Goal: Information Seeking & Learning: Learn about a topic

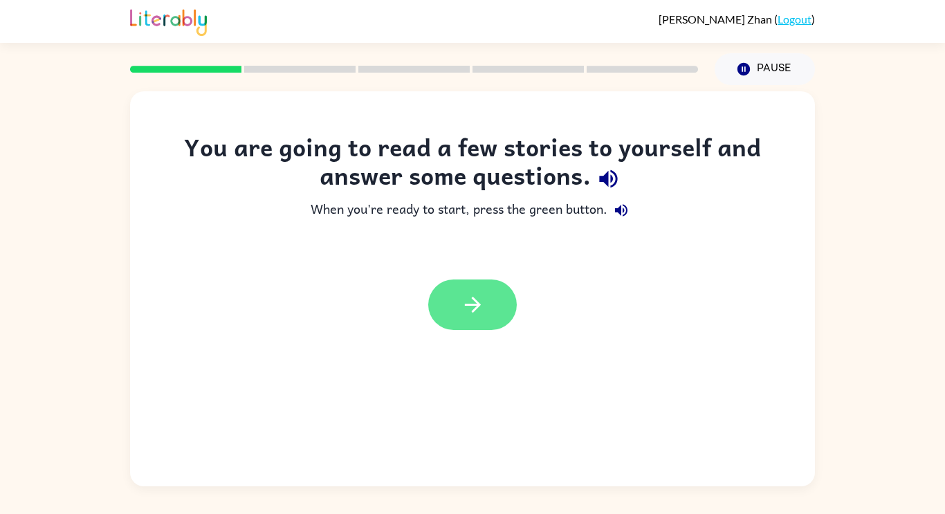
click at [476, 298] on icon "button" at bounding box center [473, 305] width 24 height 24
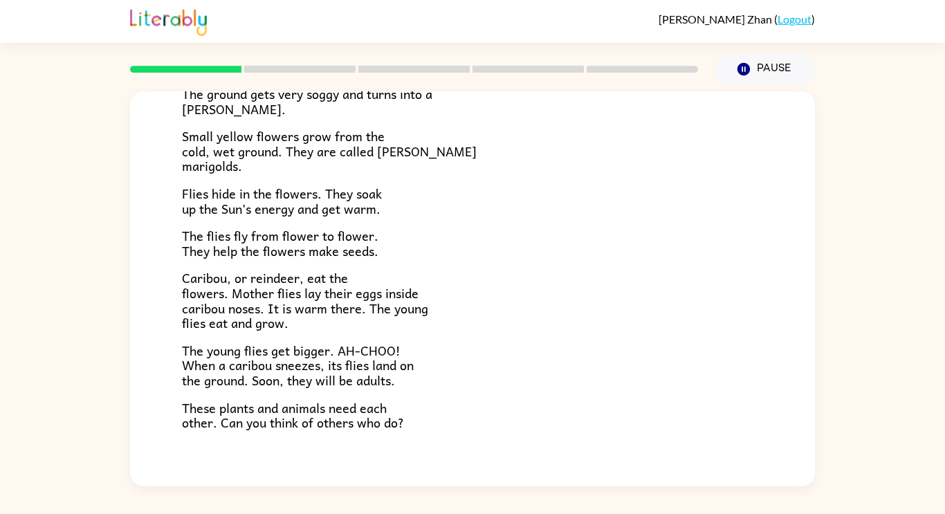
scroll to position [284, 0]
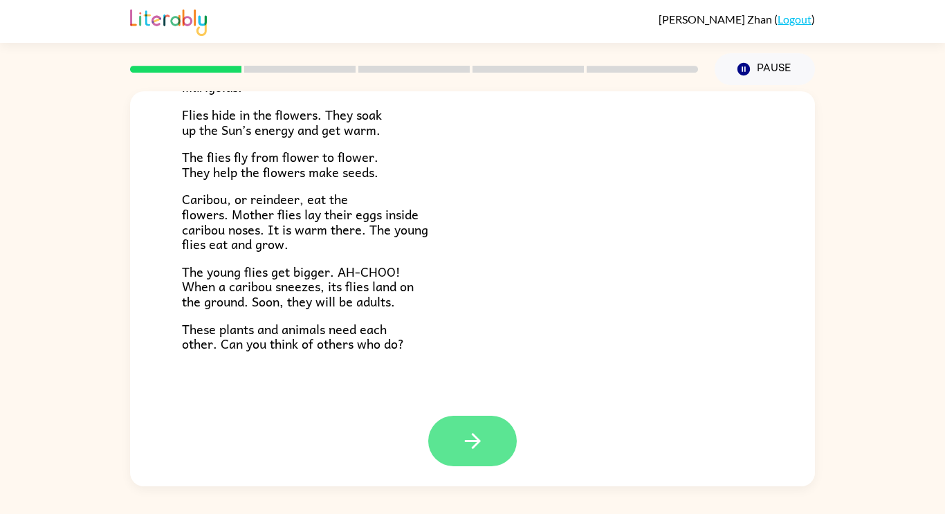
click at [482, 428] on button "button" at bounding box center [472, 441] width 89 height 51
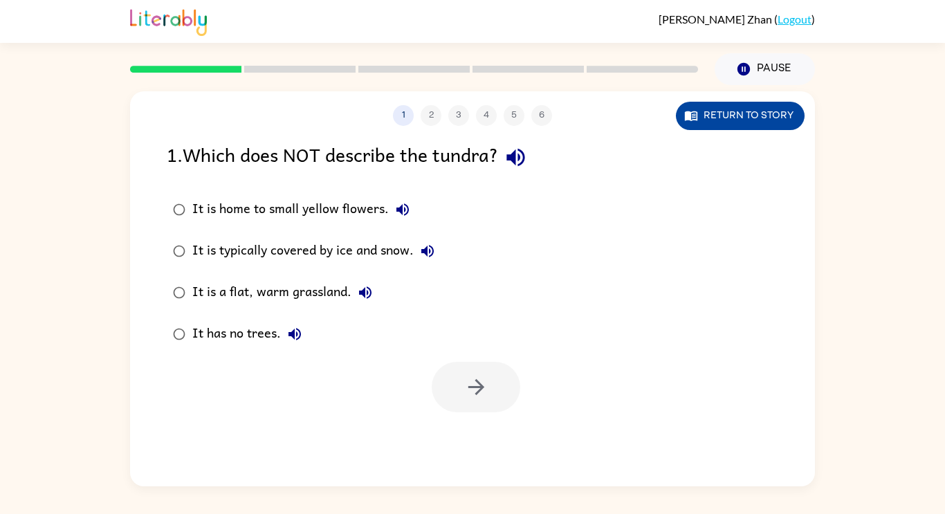
click at [710, 126] on button "Return to story" at bounding box center [740, 116] width 129 height 28
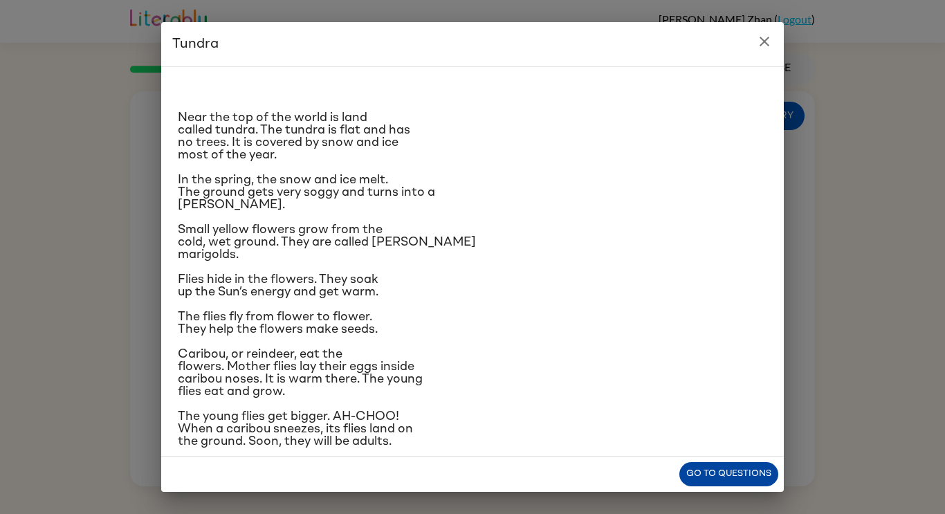
click at [702, 482] on button "Go to questions" at bounding box center [729, 474] width 99 height 24
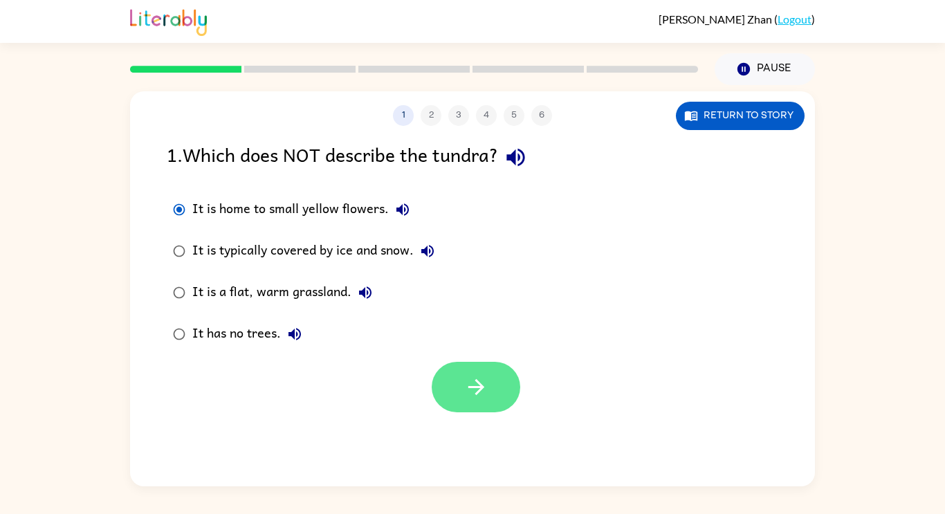
click at [453, 406] on button "button" at bounding box center [476, 387] width 89 height 51
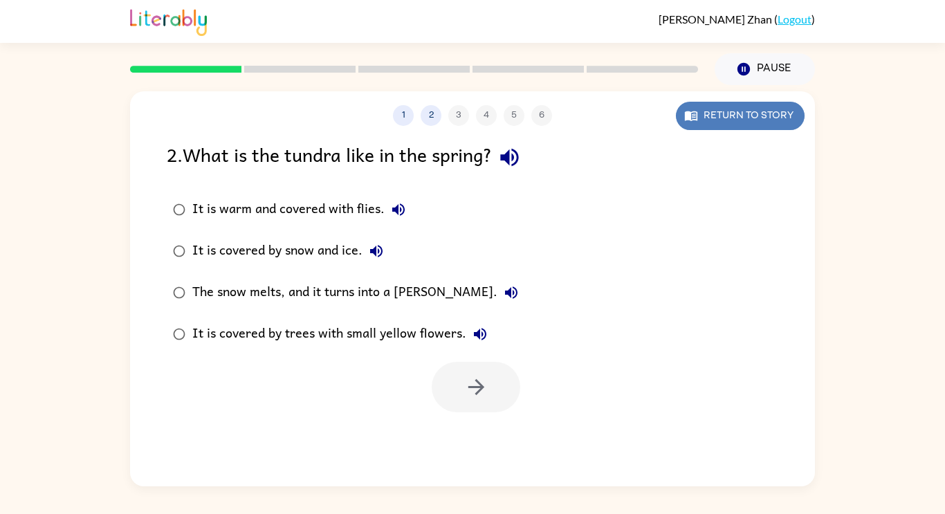
click at [705, 116] on button "Return to story" at bounding box center [740, 116] width 129 height 28
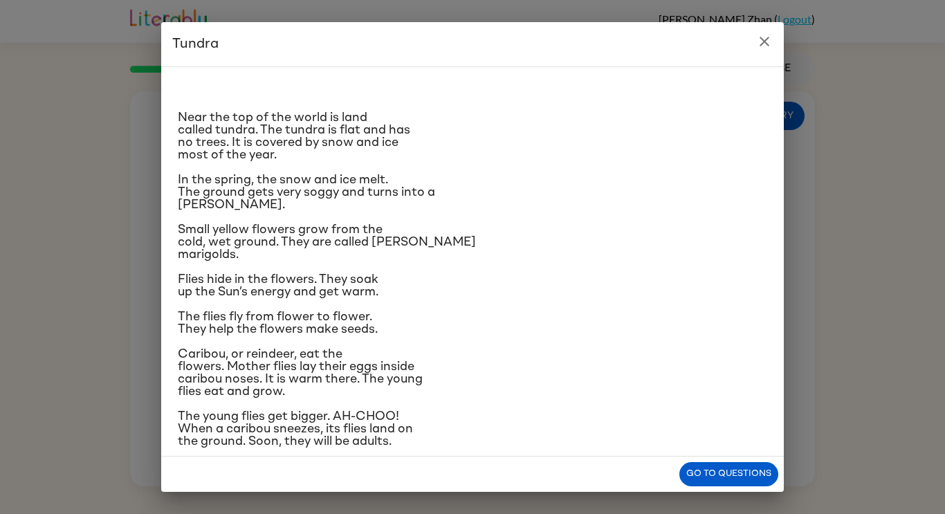
click at [651, 460] on div "Go to questions" at bounding box center [472, 474] width 623 height 35
click at [671, 473] on div "Go to questions" at bounding box center [472, 474] width 623 height 35
click at [668, 466] on div "Go to questions" at bounding box center [472, 474] width 623 height 35
click at [667, 475] on div "Go to questions" at bounding box center [472, 474] width 623 height 35
click at [681, 482] on div "Go to questions" at bounding box center [472, 474] width 623 height 35
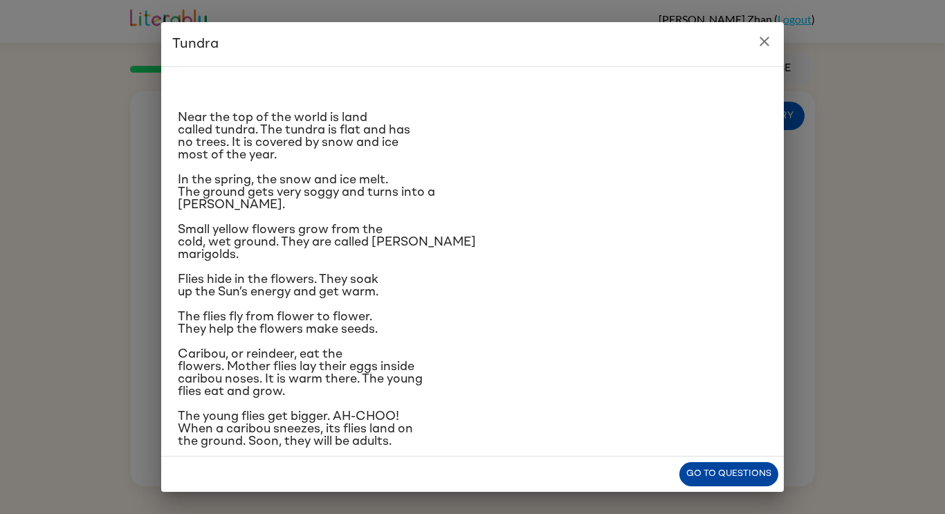
click at [685, 484] on button "Go to questions" at bounding box center [729, 474] width 99 height 24
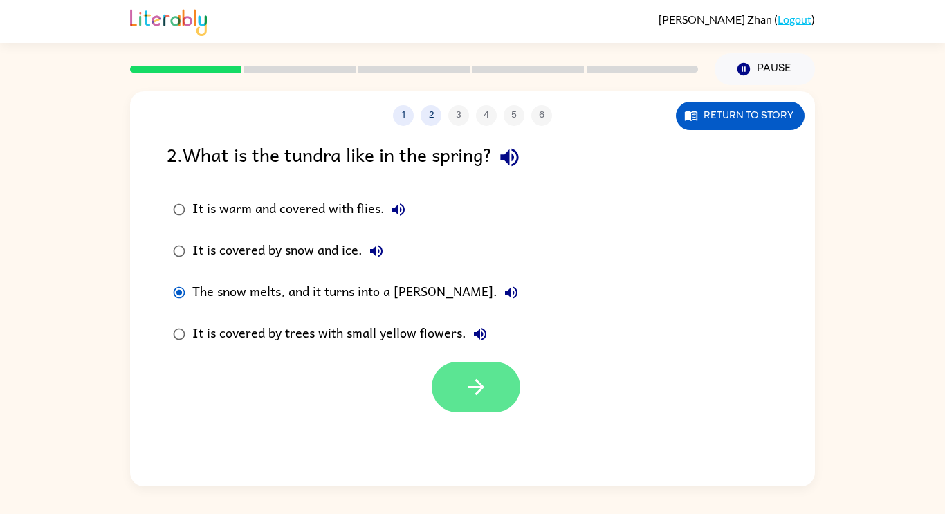
click at [446, 401] on button "button" at bounding box center [476, 387] width 89 height 51
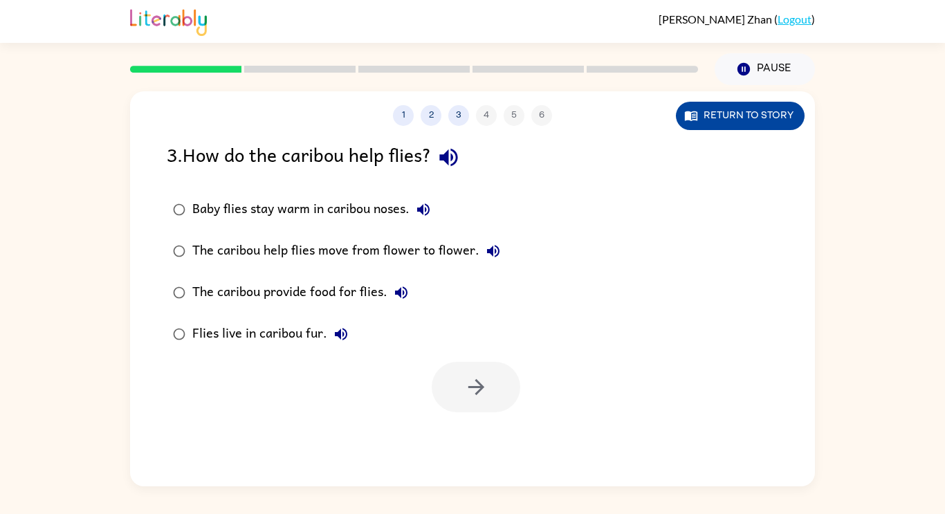
click at [685, 111] on icon "button" at bounding box center [692, 116] width 14 height 14
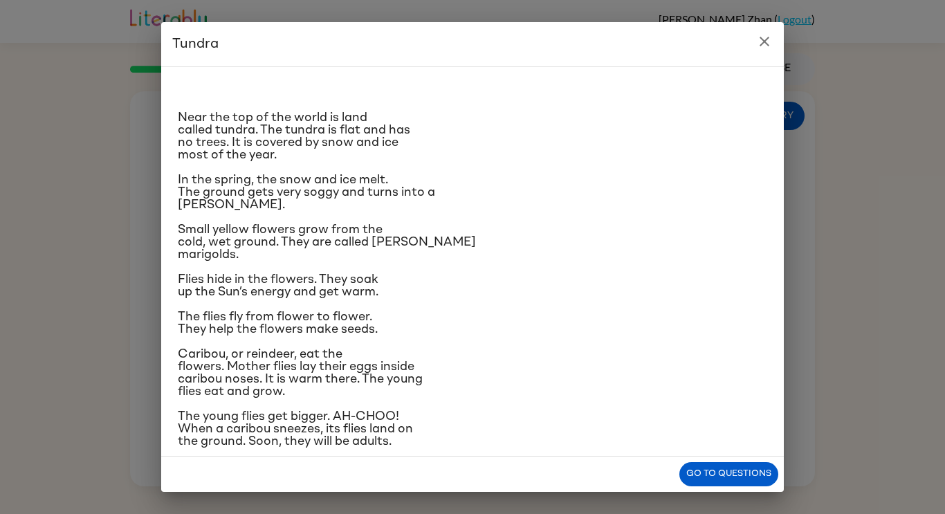
click at [705, 123] on p "Near the top of the world is land called tundra. The tundra is flat and has no …" at bounding box center [473, 136] width 590 height 50
click at [703, 484] on button "Go to questions" at bounding box center [729, 474] width 99 height 24
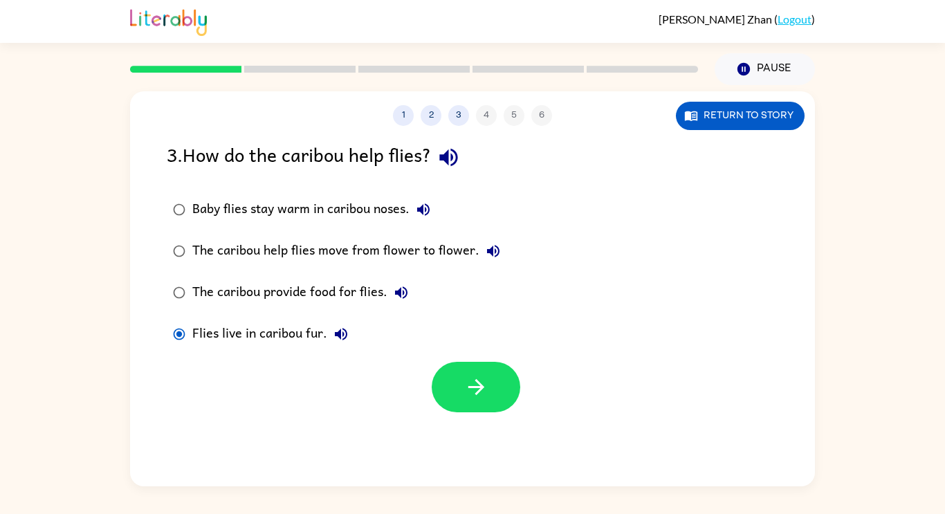
click at [190, 269] on label "The caribou help flies move from flower to flower." at bounding box center [336, 251] width 355 height 42
click at [459, 402] on button "button" at bounding box center [476, 387] width 89 height 51
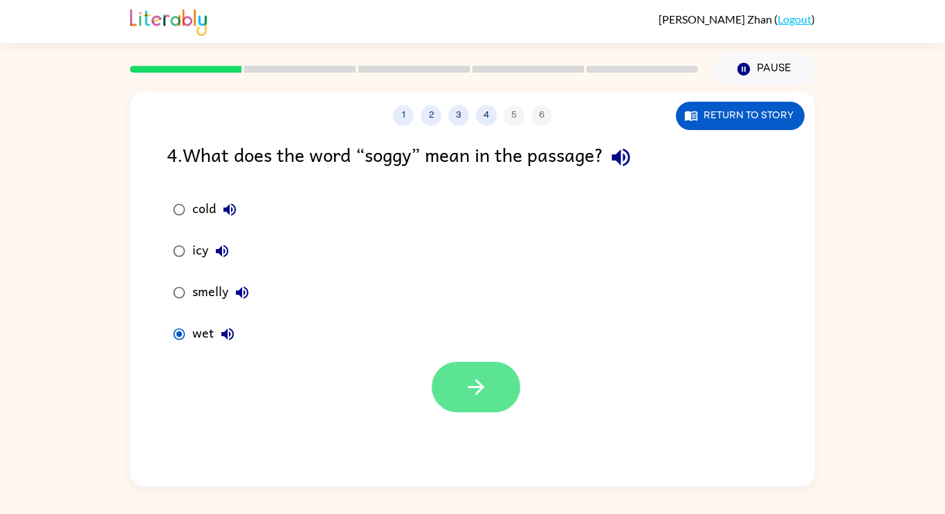
click at [473, 392] on icon "button" at bounding box center [476, 387] width 24 height 24
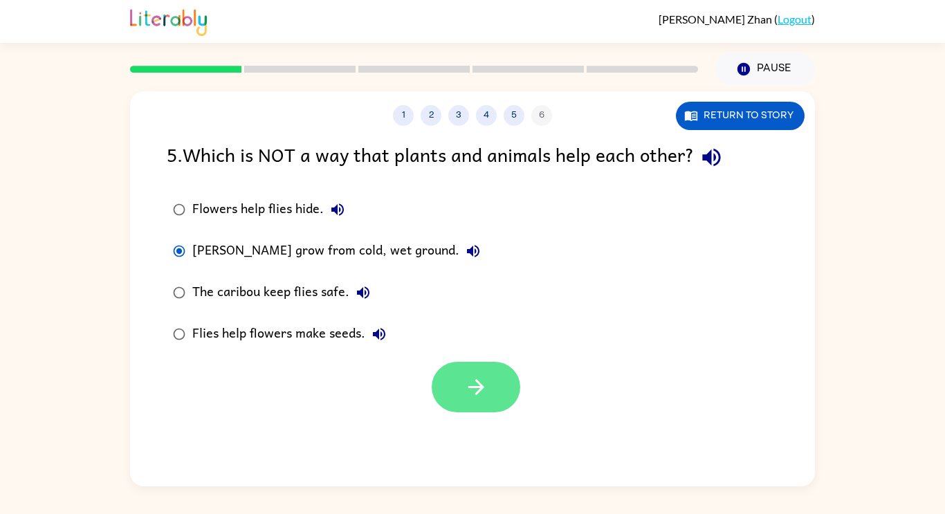
click at [454, 382] on button "button" at bounding box center [476, 387] width 89 height 51
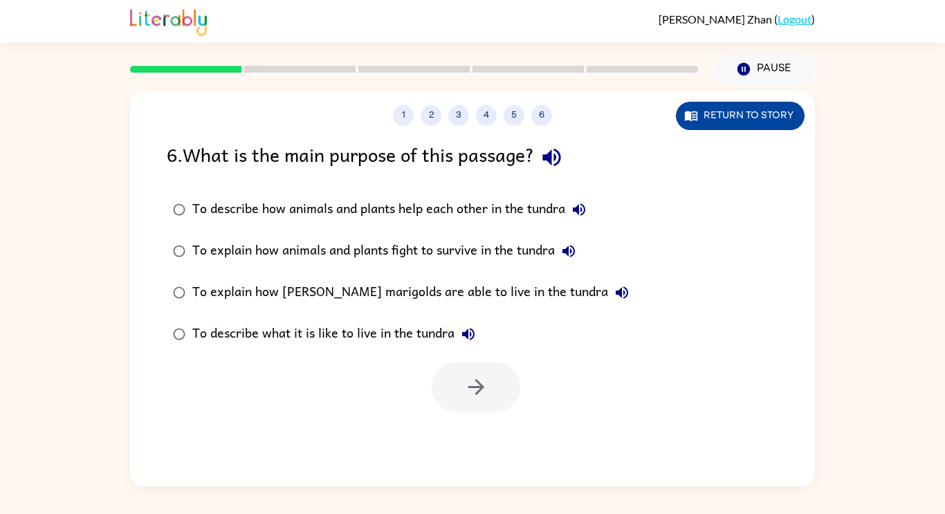
click at [746, 126] on button "Return to story" at bounding box center [740, 116] width 129 height 28
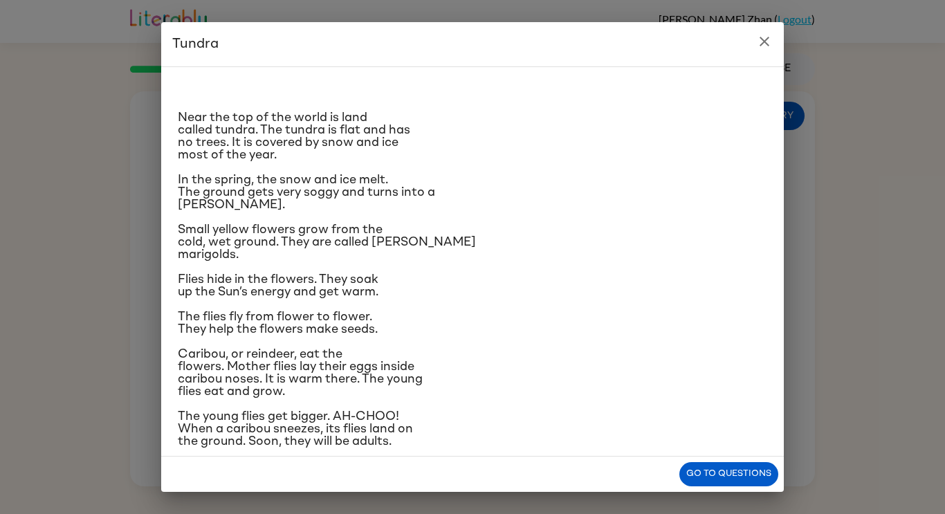
click at [775, 51] on h2 "Tundra" at bounding box center [472, 44] width 623 height 44
click at [766, 43] on icon "close" at bounding box center [765, 42] width 10 height 10
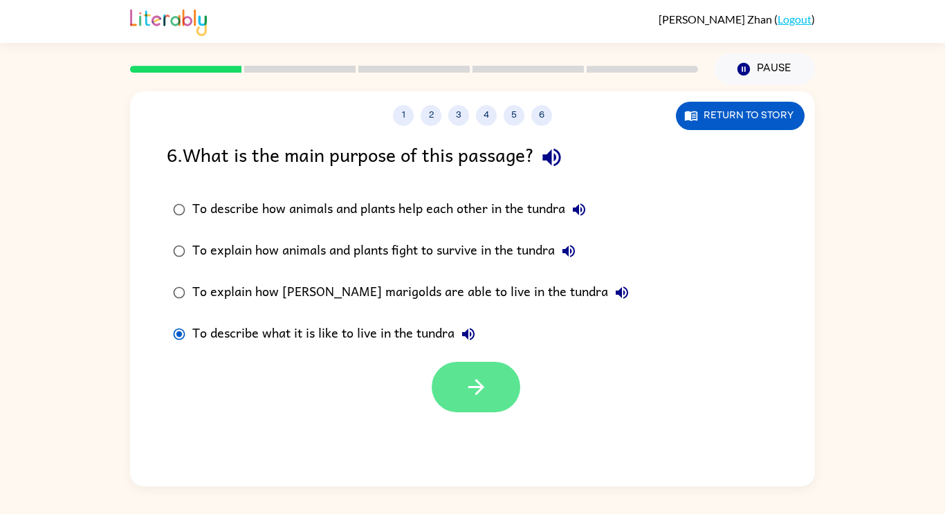
click at [451, 384] on button "button" at bounding box center [476, 387] width 89 height 51
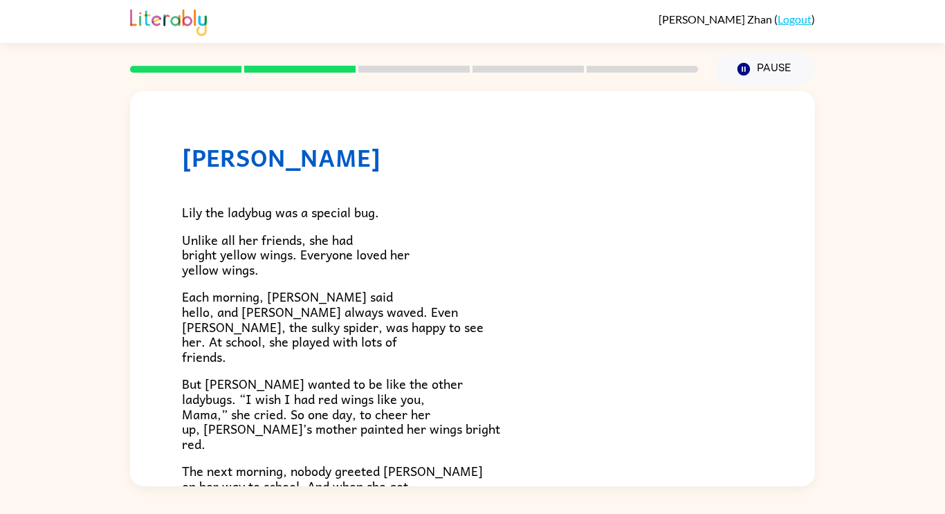
click at [451, 412] on p "But [PERSON_NAME] wanted to be like the other ladybugs. “I wish I had red wings…" at bounding box center [472, 414] width 581 height 75
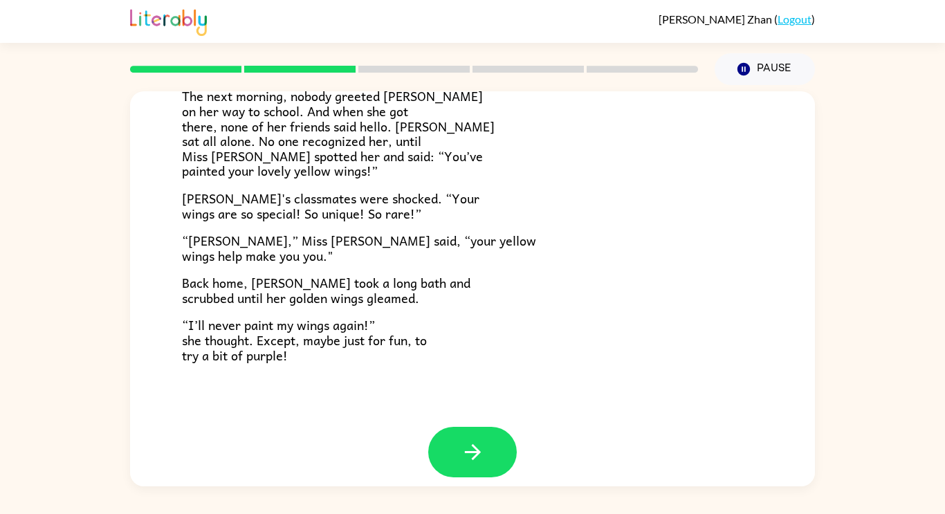
scroll to position [387, 0]
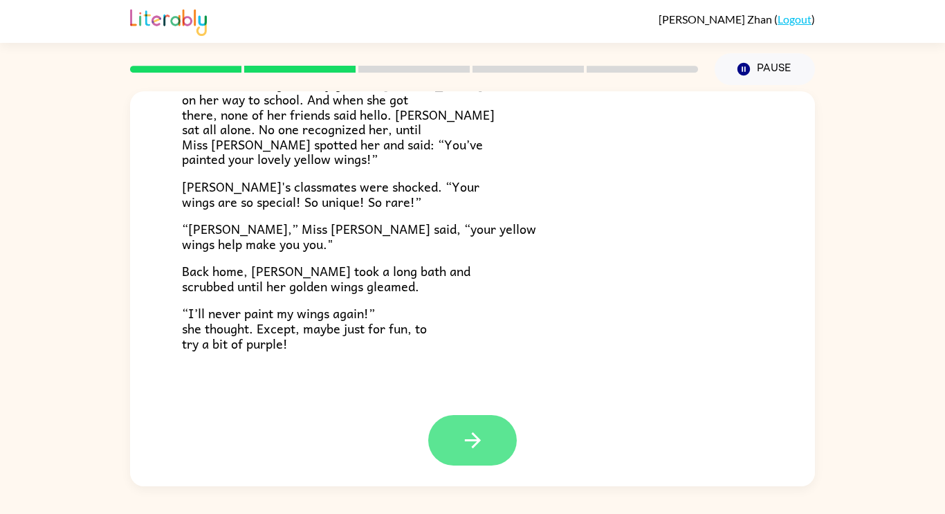
click at [446, 458] on button "button" at bounding box center [472, 440] width 89 height 51
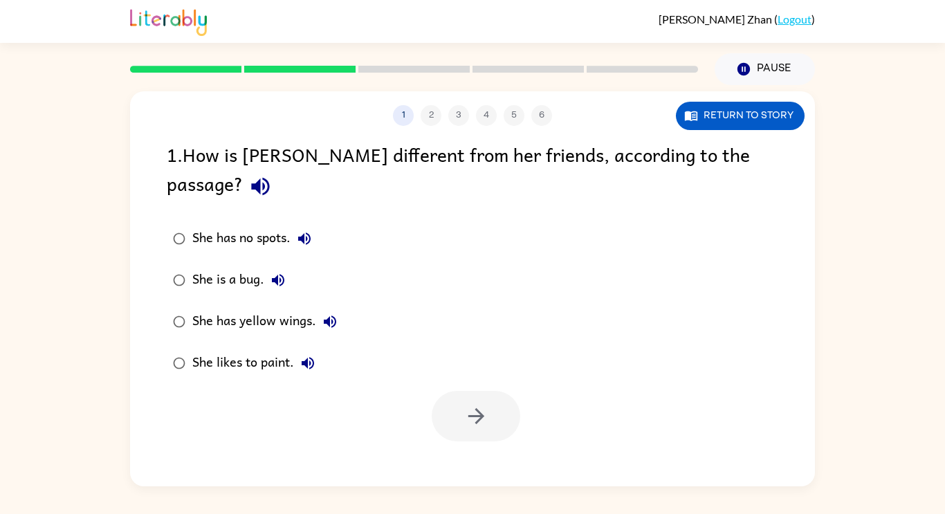
scroll to position [0, 0]
click at [309, 233] on icon "button" at bounding box center [304, 239] width 12 height 12
click at [277, 272] on icon "button" at bounding box center [278, 280] width 17 height 17
click at [332, 308] on div "She has yellow wings." at bounding box center [268, 322] width 152 height 28
click at [305, 357] on icon "button" at bounding box center [308, 363] width 12 height 12
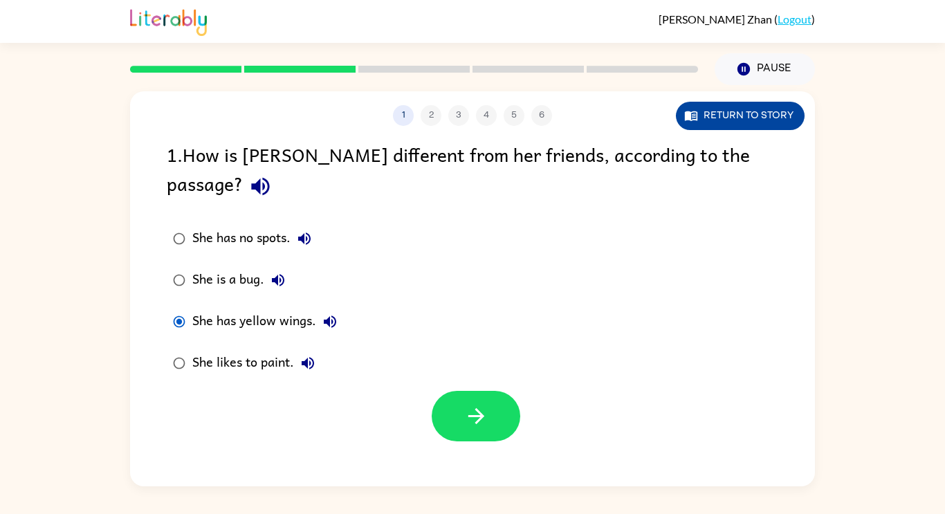
click at [712, 121] on button "Return to story" at bounding box center [740, 116] width 129 height 28
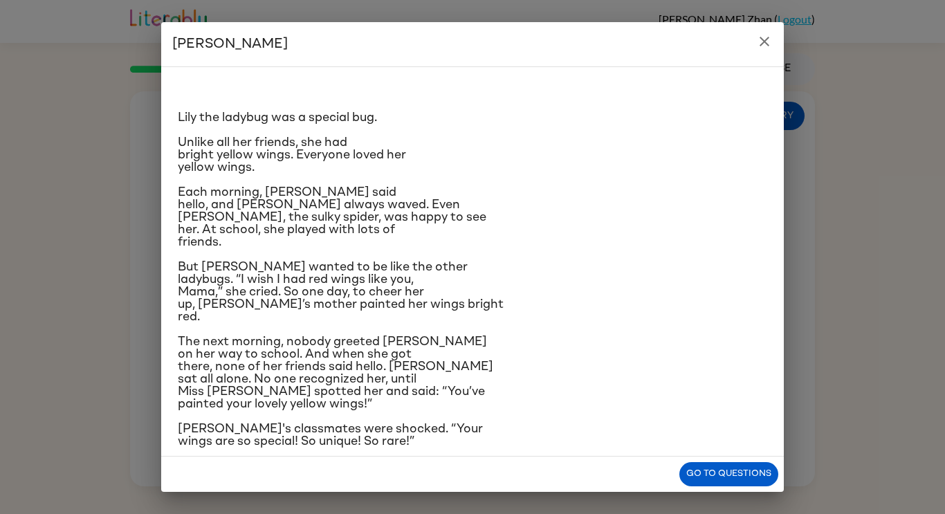
click at [759, 45] on icon "close" at bounding box center [764, 41] width 17 height 17
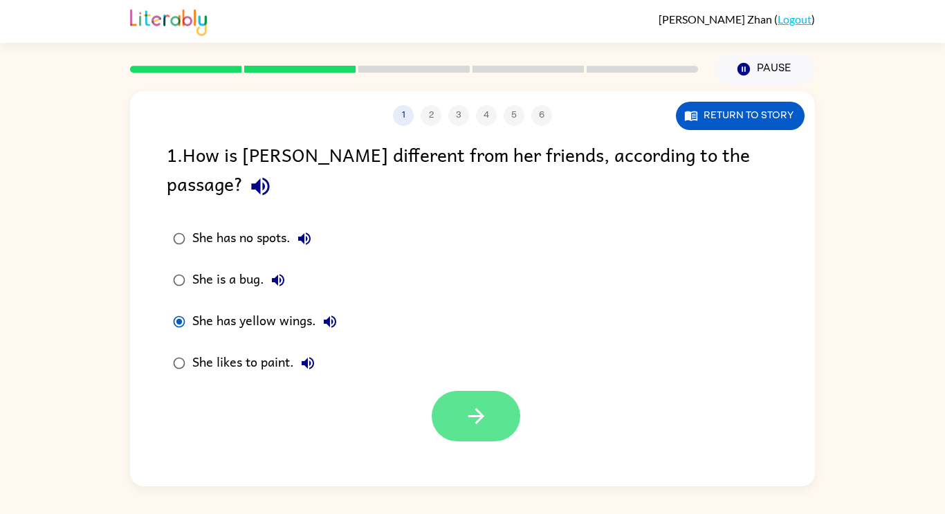
click at [473, 404] on icon "button" at bounding box center [476, 416] width 24 height 24
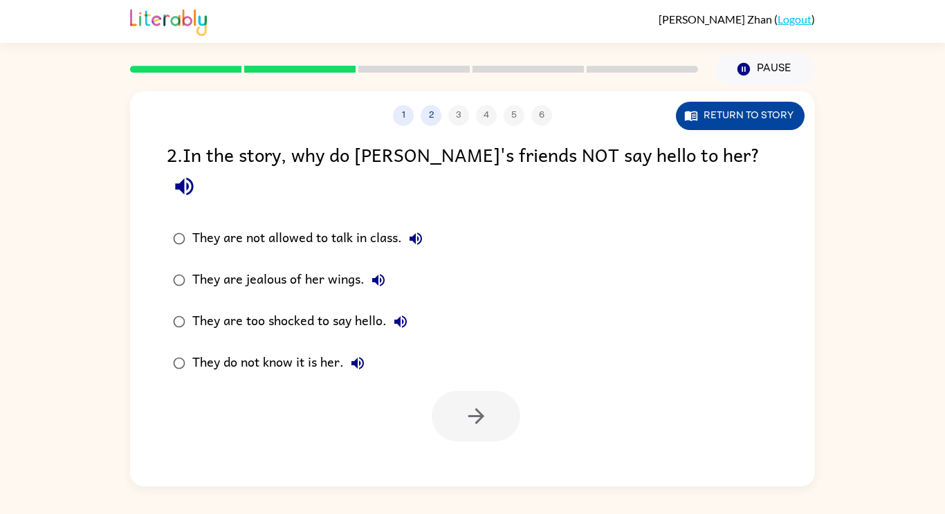
click at [708, 106] on button "Return to story" at bounding box center [740, 116] width 129 height 28
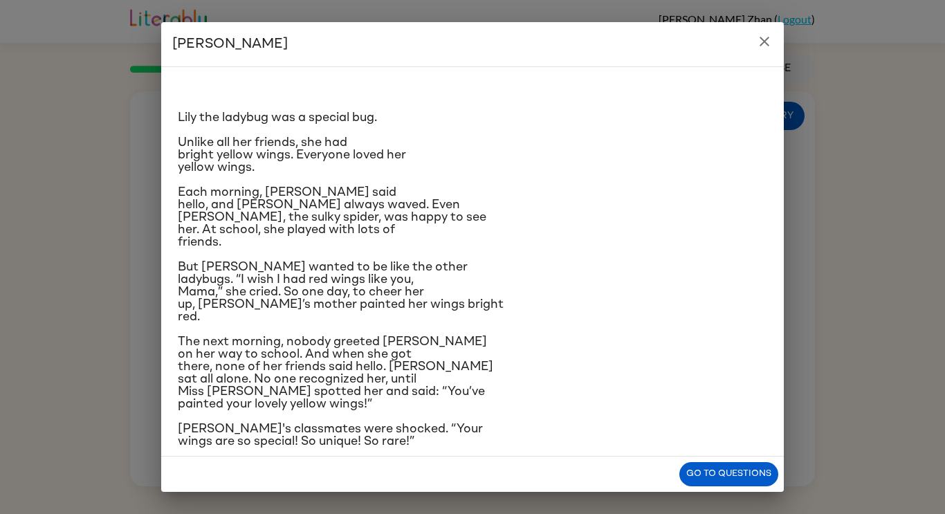
click at [710, 118] on p "Lily the ladybug was a special bug." at bounding box center [473, 117] width 590 height 12
click at [745, 484] on button "Go to questions" at bounding box center [729, 474] width 99 height 24
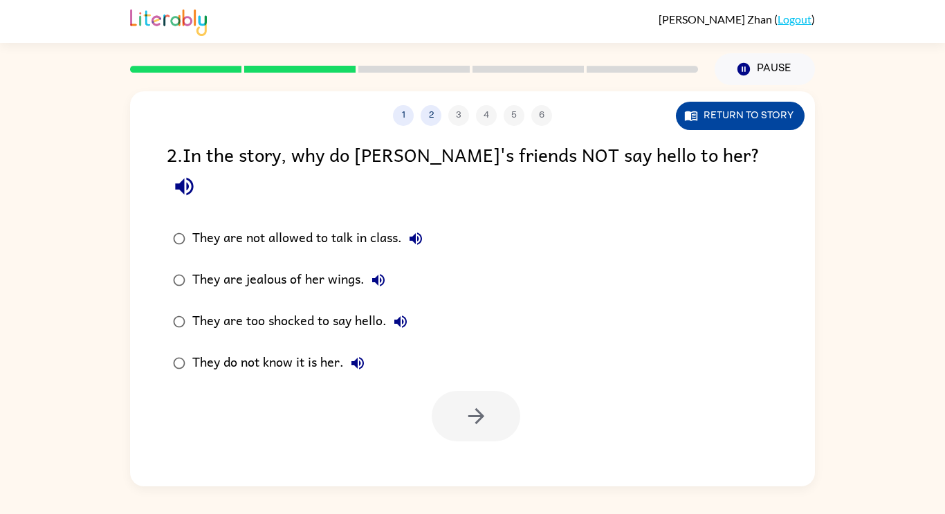
click at [693, 126] on button "Return to story" at bounding box center [740, 116] width 129 height 28
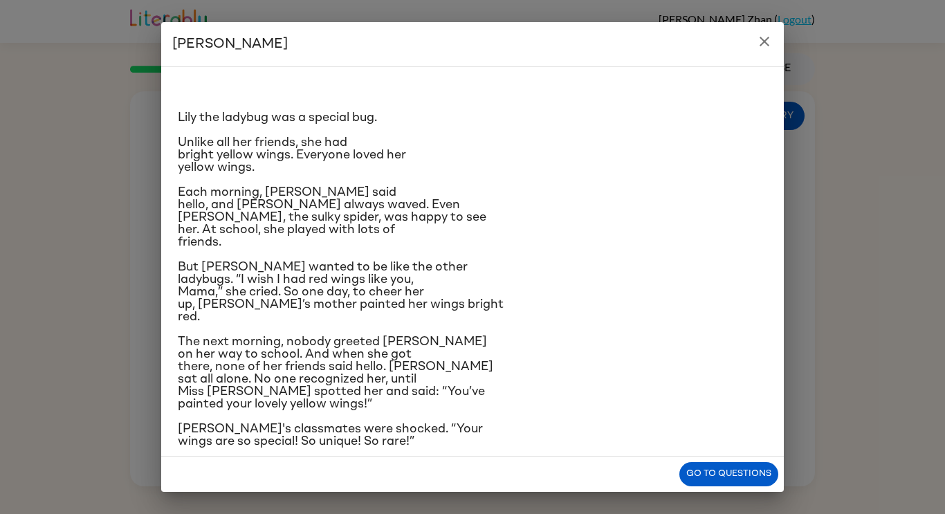
click at [520, 288] on p "But [PERSON_NAME] wanted to be like the other ladybugs. “I wish I had red wings…" at bounding box center [473, 292] width 590 height 62
click at [696, 475] on button "Go to questions" at bounding box center [729, 474] width 99 height 24
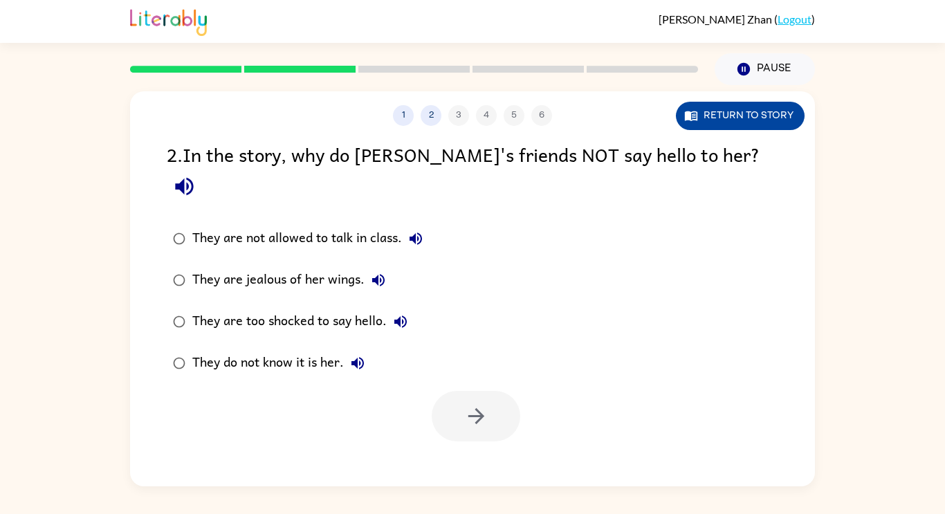
click at [732, 121] on button "Return to story" at bounding box center [740, 116] width 129 height 28
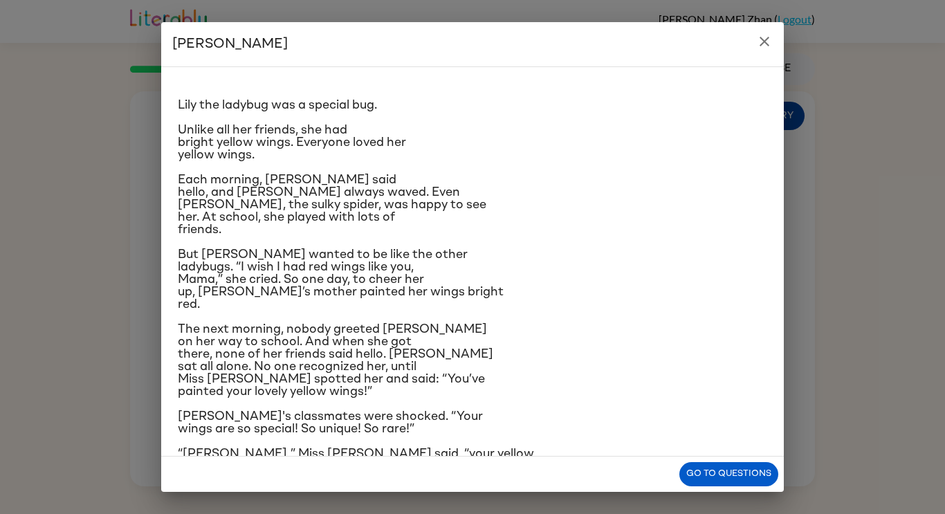
scroll to position [17, 0]
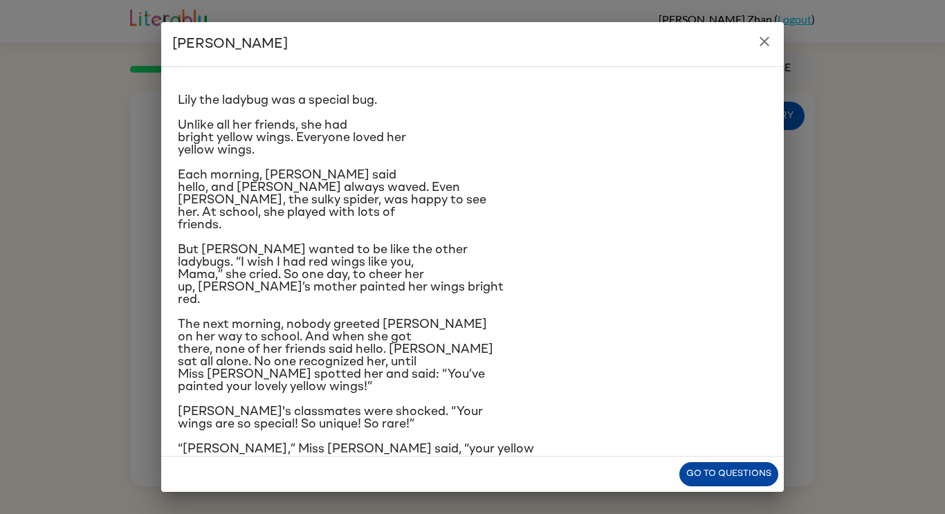
click at [707, 484] on button "Go to questions" at bounding box center [729, 474] width 99 height 24
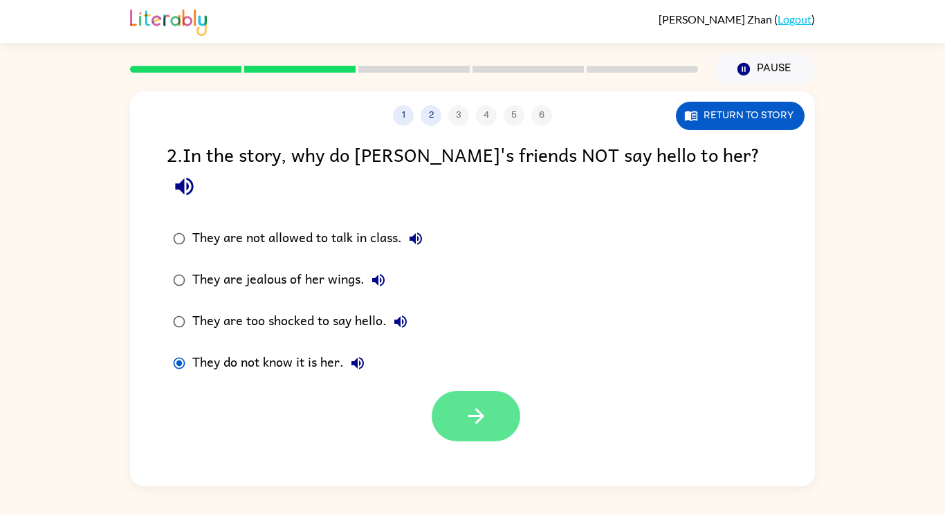
click at [489, 391] on button "button" at bounding box center [476, 416] width 89 height 51
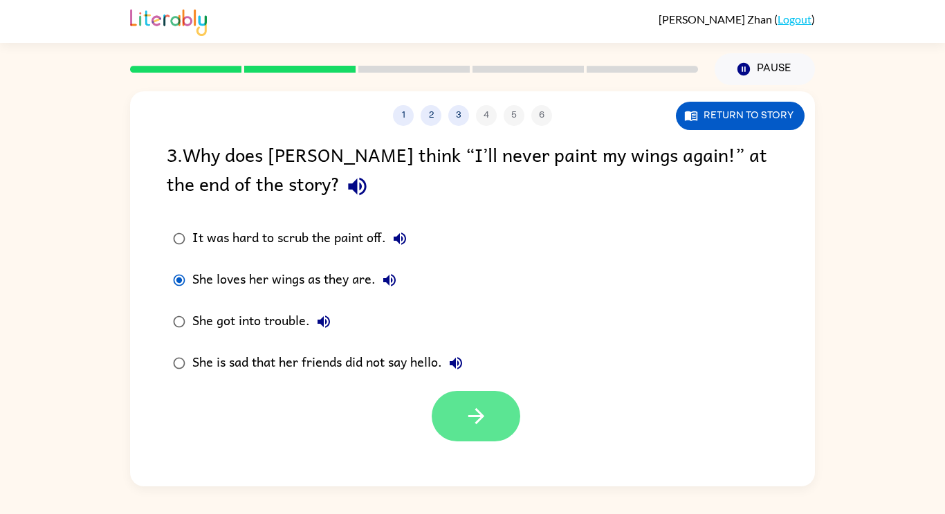
click at [442, 397] on button "button" at bounding box center [476, 416] width 89 height 51
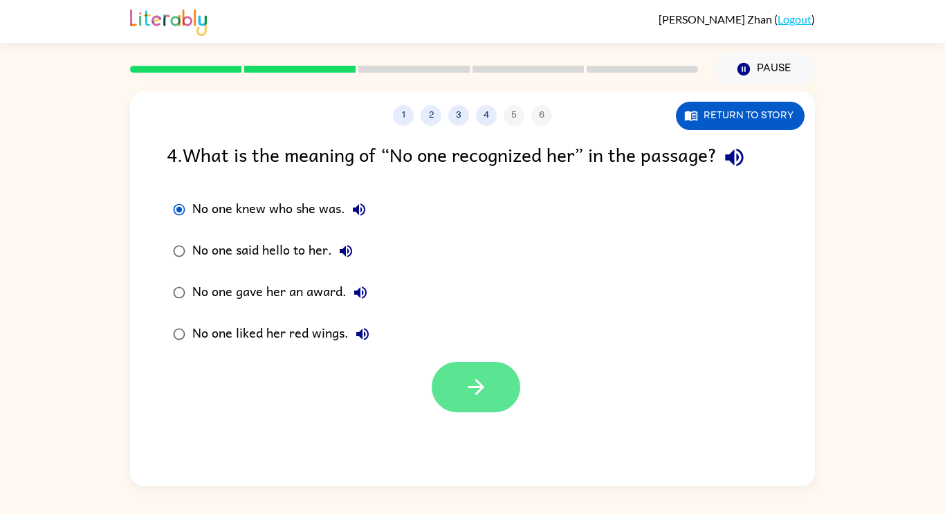
click at [467, 383] on icon "button" at bounding box center [476, 387] width 24 height 24
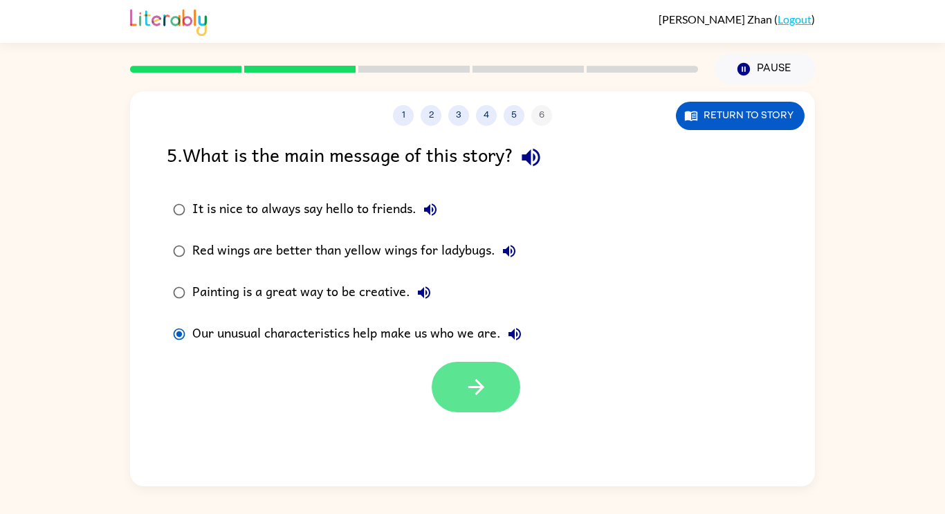
click at [469, 395] on icon "button" at bounding box center [476, 387] width 24 height 24
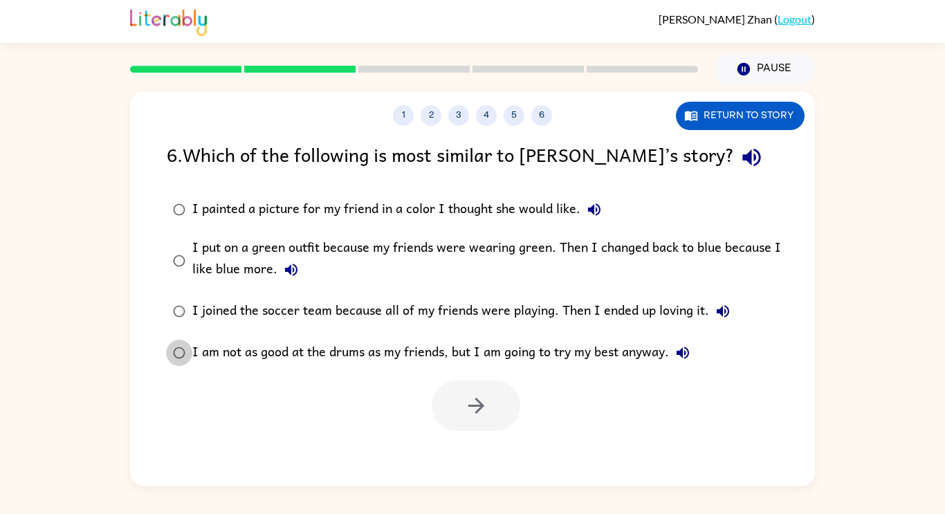
click at [734, 171] on button "button" at bounding box center [751, 157] width 35 height 35
click at [451, 425] on button "button" at bounding box center [476, 406] width 89 height 51
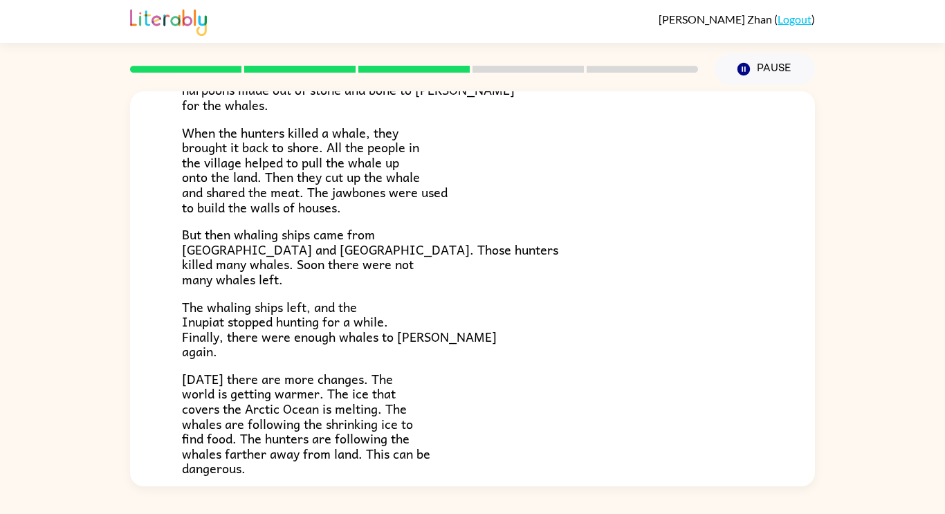
scroll to position [466, 0]
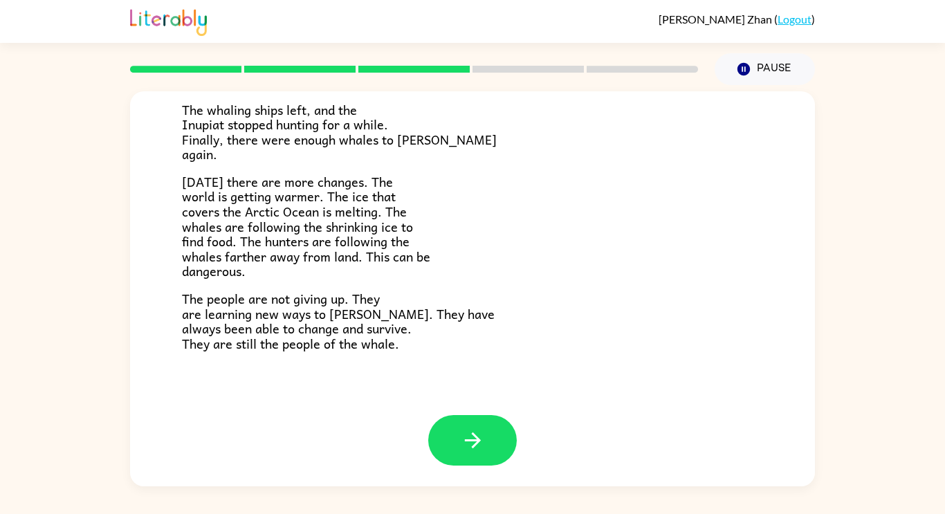
click at [438, 476] on div at bounding box center [472, 450] width 685 height 71
click at [442, 453] on button "button" at bounding box center [472, 440] width 89 height 51
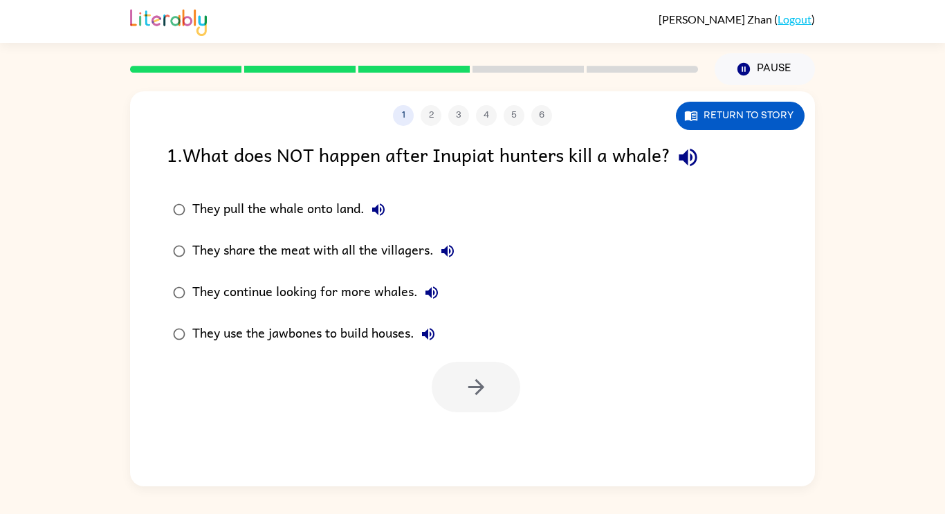
scroll to position [0, 0]
click at [692, 114] on icon "button" at bounding box center [692, 116] width 14 height 14
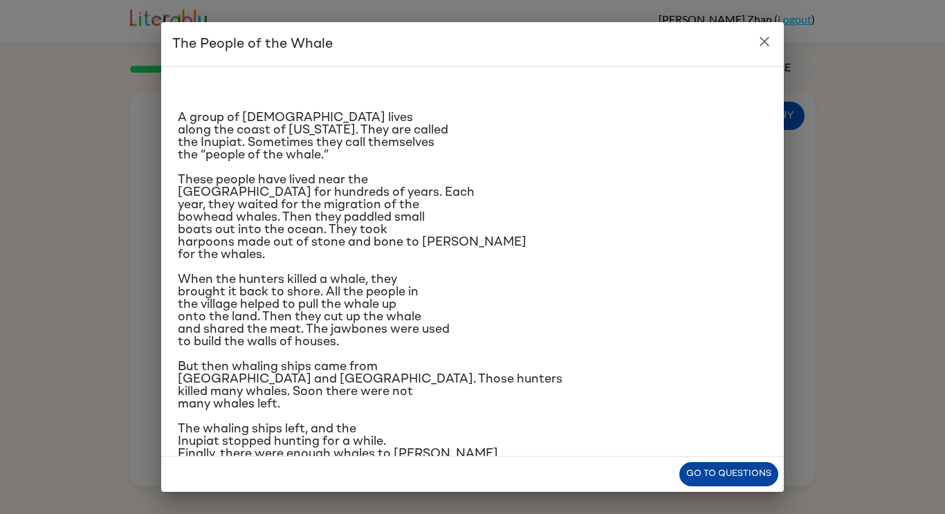
click at [690, 478] on button "Go to questions" at bounding box center [729, 474] width 99 height 24
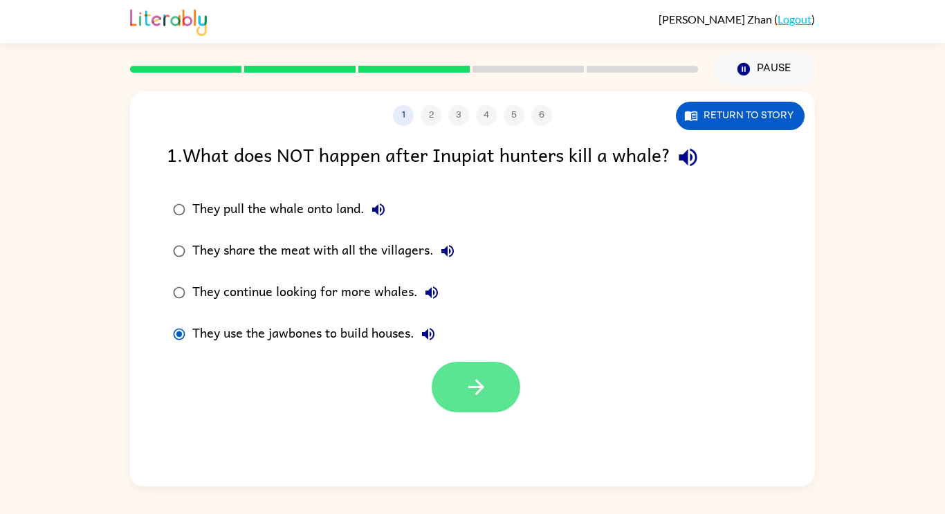
click at [453, 395] on button "button" at bounding box center [476, 387] width 89 height 51
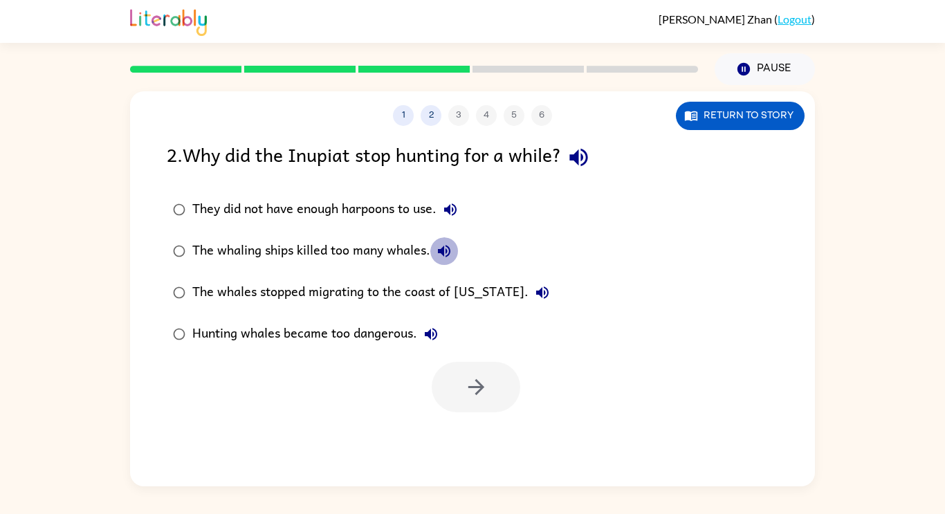
click at [430, 237] on button "The whaling ships killed too many whales." at bounding box center [444, 251] width 28 height 28
click at [437, 196] on button "They did not have enough harpoons to use." at bounding box center [451, 210] width 28 height 28
click at [717, 103] on button "Return to story" at bounding box center [740, 116] width 129 height 28
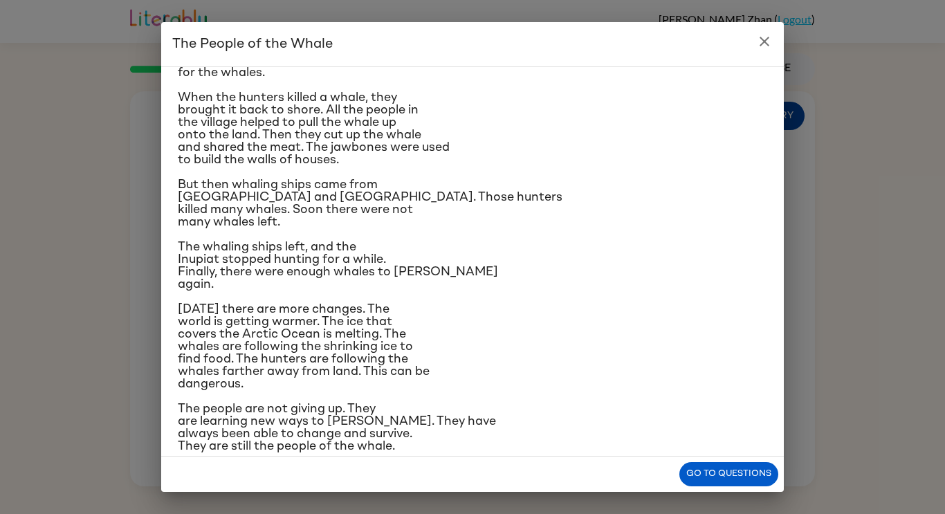
scroll to position [202, 0]
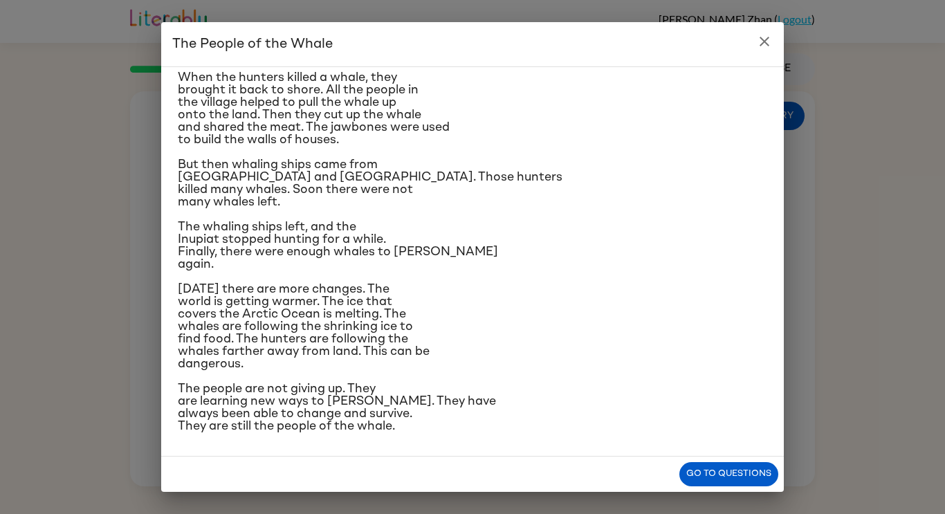
click at [704, 498] on div "The People of the Whale A group of [DEMOGRAPHIC_DATA] lives along the coast of …" at bounding box center [472, 257] width 945 height 514
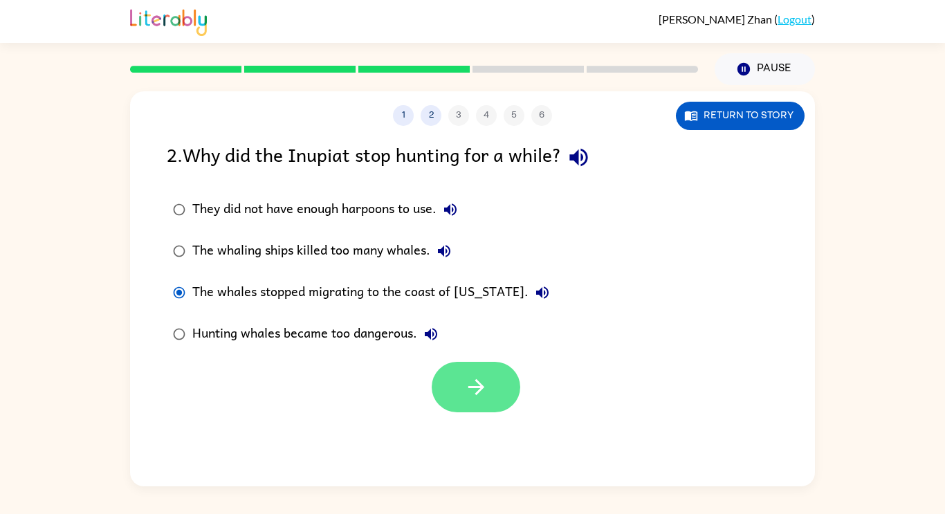
click at [466, 409] on button "button" at bounding box center [476, 387] width 89 height 51
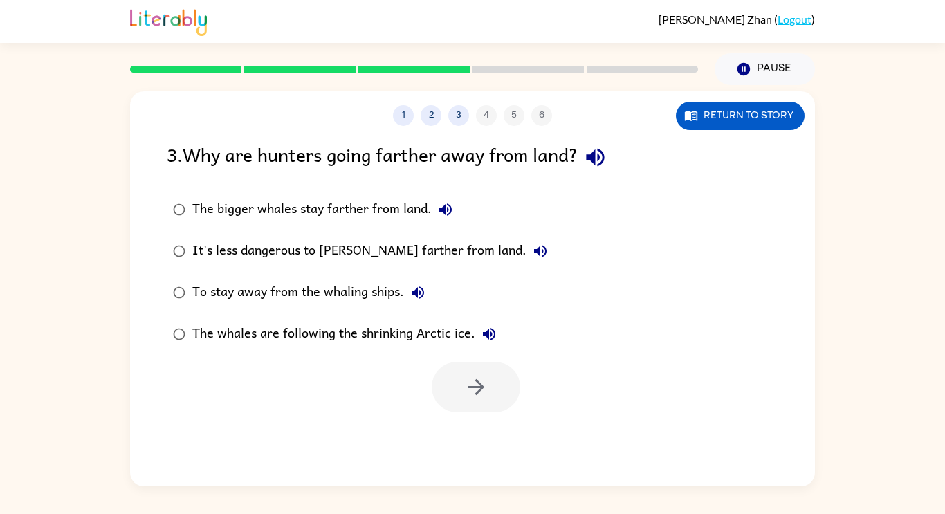
click at [18, 481] on div "1 2 3 4 5 6 Return to story 3 . Why are hunters going farther away from land? T…" at bounding box center [472, 285] width 945 height 401
click at [758, 105] on button "Return to story" at bounding box center [740, 116] width 129 height 28
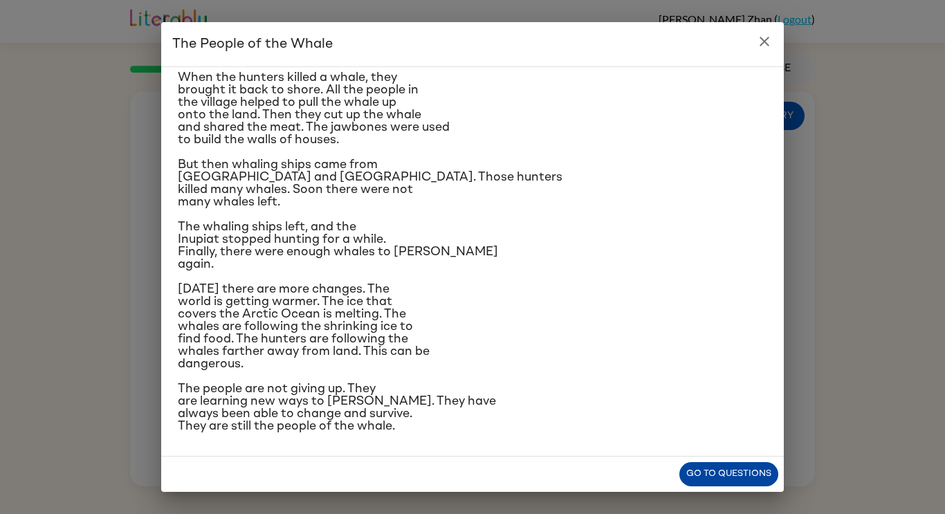
click at [719, 471] on button "Go to questions" at bounding box center [729, 474] width 99 height 24
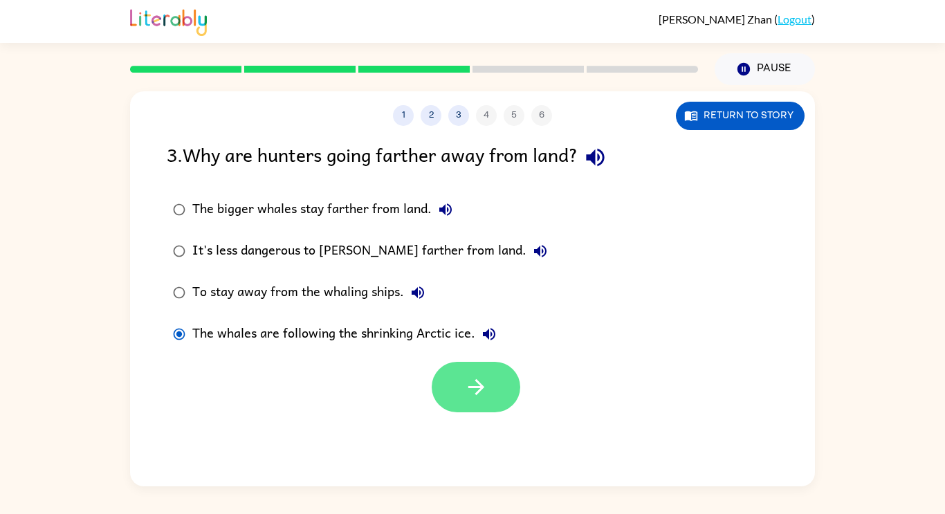
click at [473, 383] on icon "button" at bounding box center [476, 387] width 24 height 24
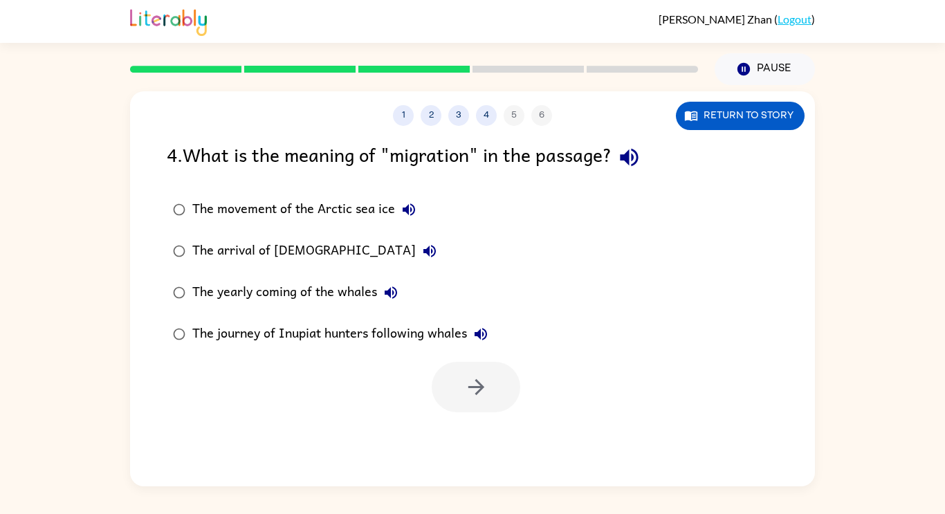
click at [625, 453] on div "1 2 3 4 5 6 Return to story 4 . What is the meaning of "migration" in the passa…" at bounding box center [472, 288] width 685 height 395
click at [642, 452] on div "1 2 3 4 5 6 Return to story 4 . What is the meaning of "migration" in the passa…" at bounding box center [472, 288] width 685 height 395
click at [496, 390] on button "button" at bounding box center [476, 387] width 89 height 51
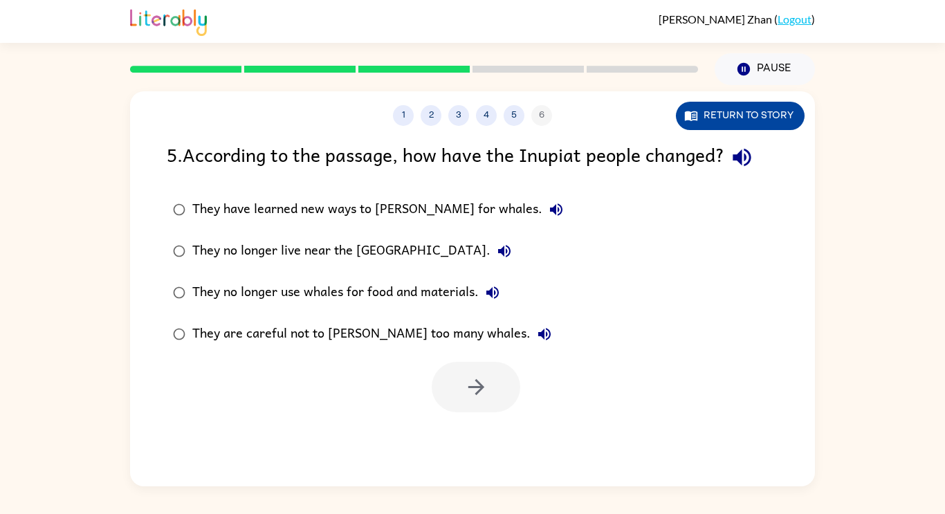
click at [736, 106] on button "Return to story" at bounding box center [740, 116] width 129 height 28
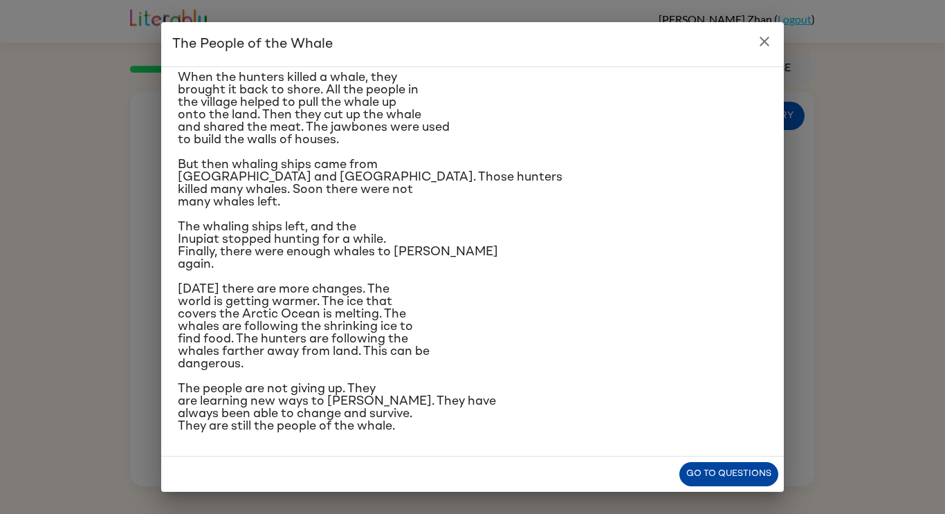
click at [732, 475] on button "Go to questions" at bounding box center [729, 474] width 99 height 24
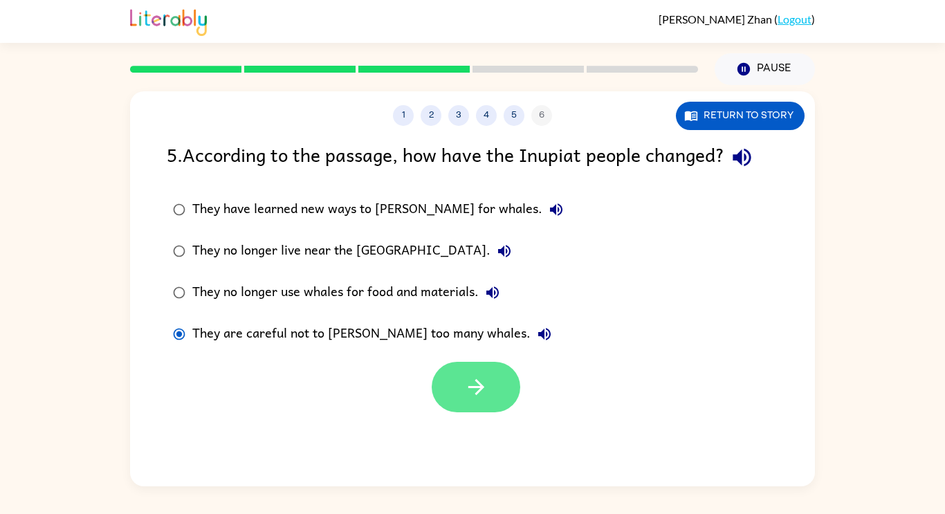
click at [474, 390] on icon "button" at bounding box center [476, 387] width 24 height 24
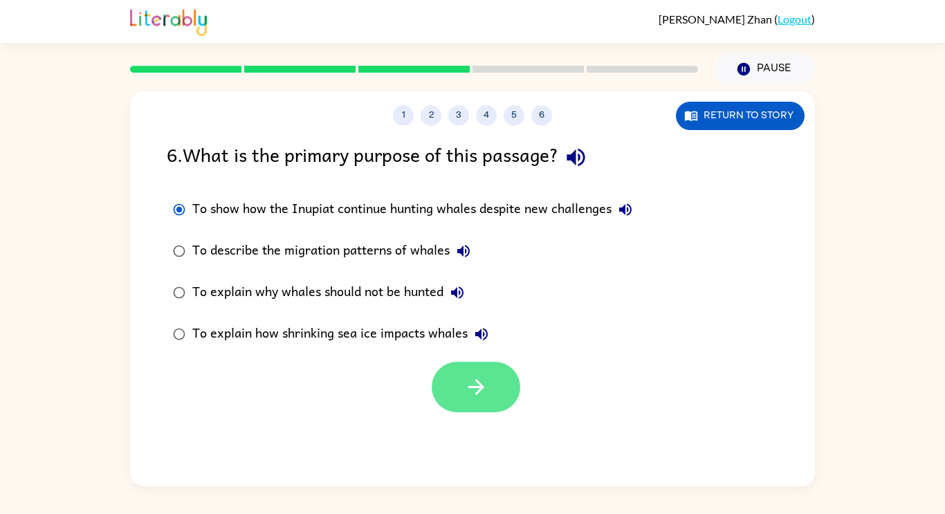
click at [465, 377] on icon "button" at bounding box center [476, 387] width 24 height 24
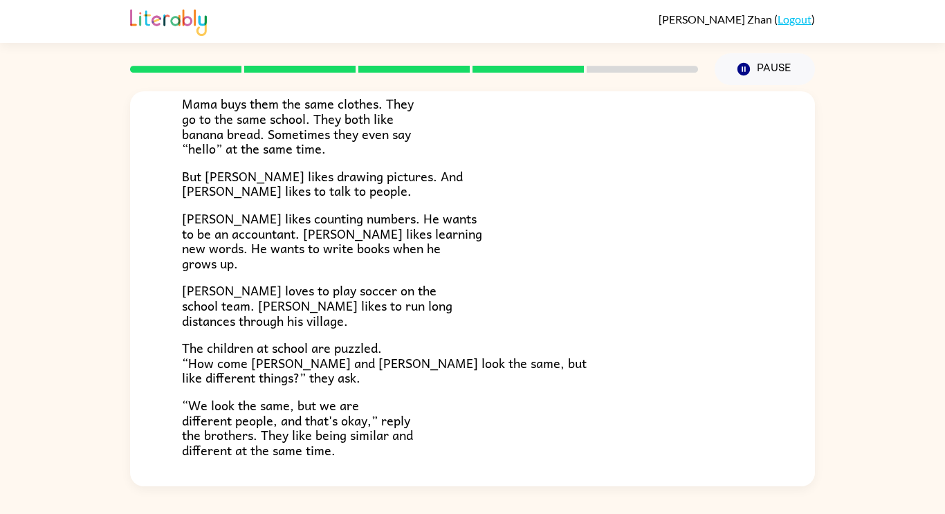
scroll to position [300, 0]
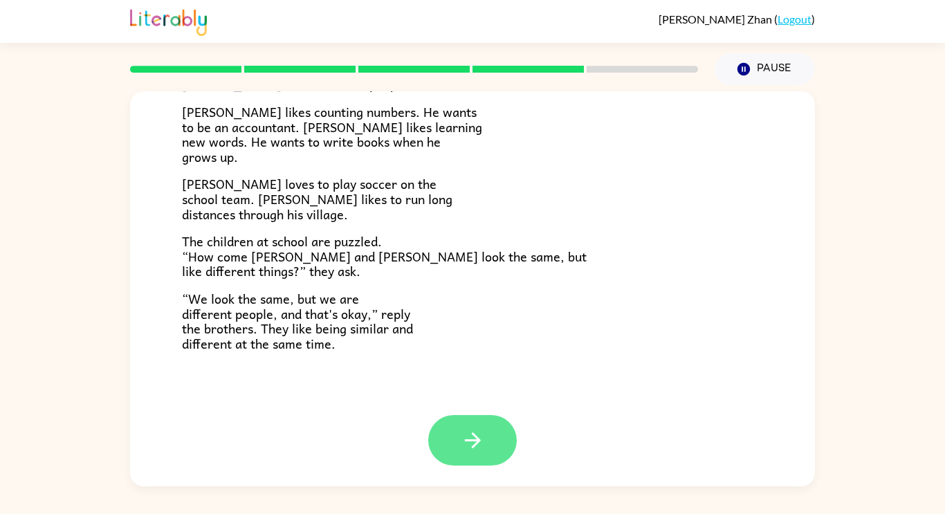
click at [443, 455] on button "button" at bounding box center [472, 440] width 89 height 51
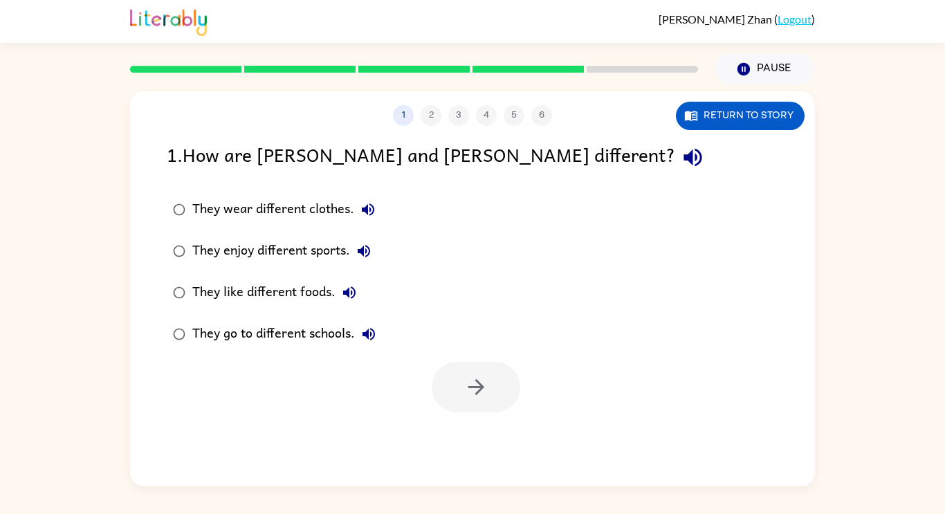
scroll to position [0, 0]
click at [719, 123] on button "Return to story" at bounding box center [740, 116] width 129 height 28
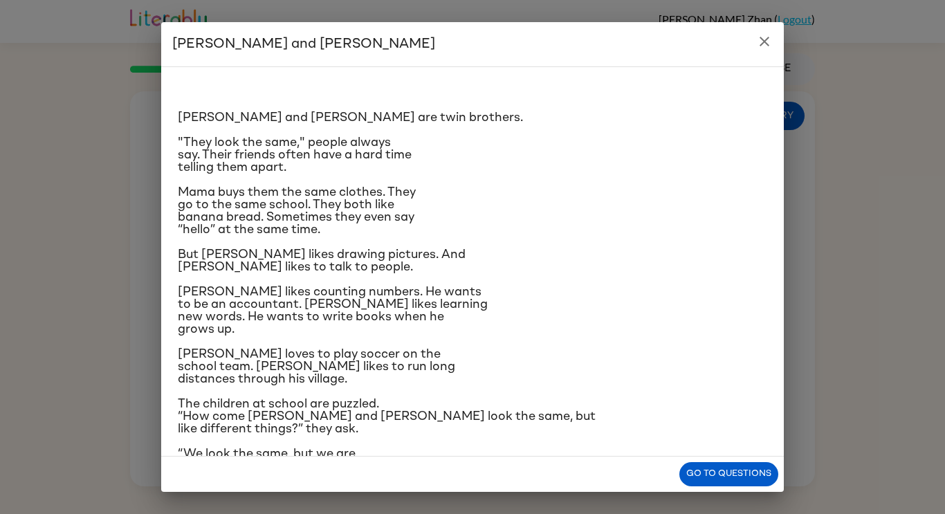
click at [680, 480] on div "Go to questions" at bounding box center [472, 474] width 623 height 35
click at [689, 483] on button "Go to questions" at bounding box center [729, 474] width 99 height 24
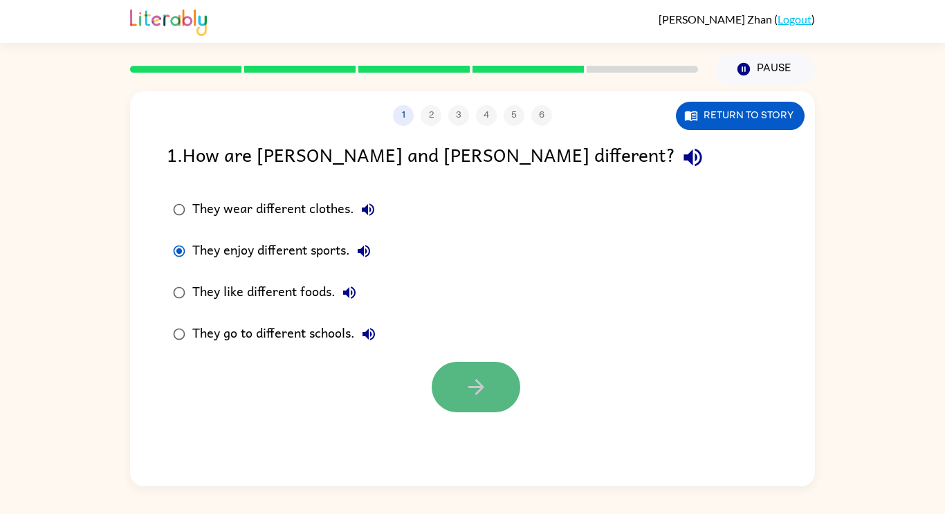
click at [493, 400] on button "button" at bounding box center [476, 387] width 89 height 51
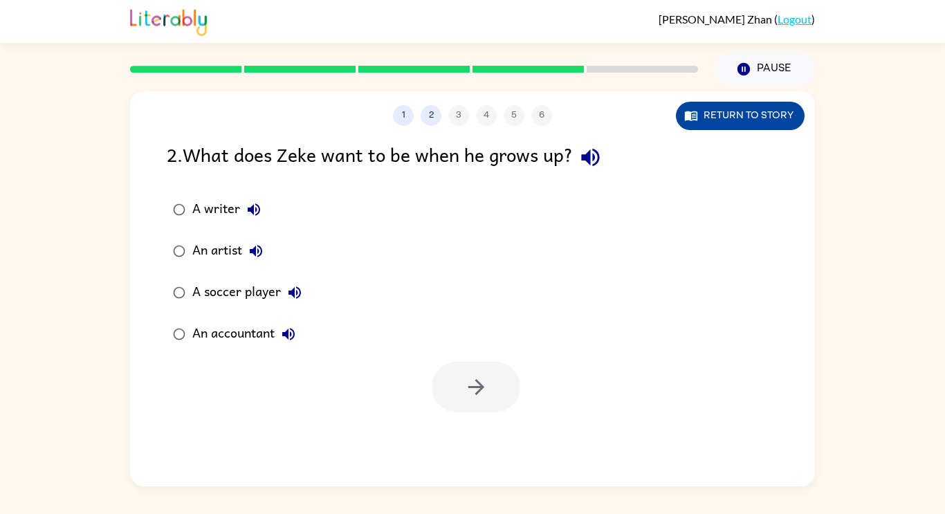
click at [751, 125] on button "Return to story" at bounding box center [740, 116] width 129 height 28
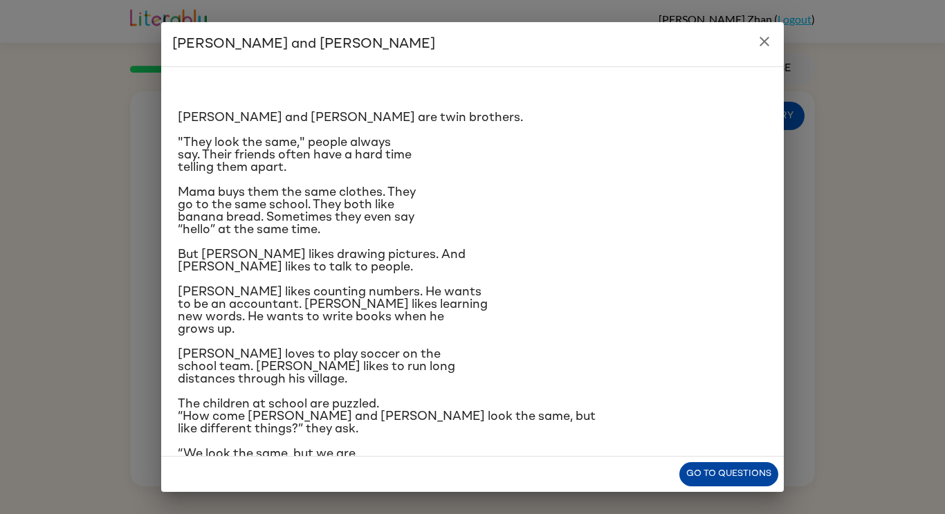
click at [687, 482] on button "Go to questions" at bounding box center [729, 474] width 99 height 24
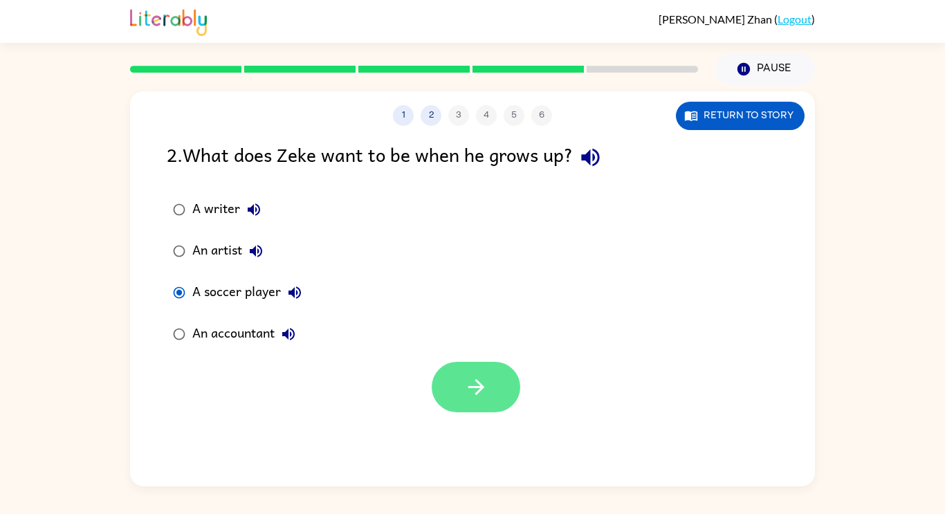
click at [487, 388] on icon "button" at bounding box center [476, 387] width 24 height 24
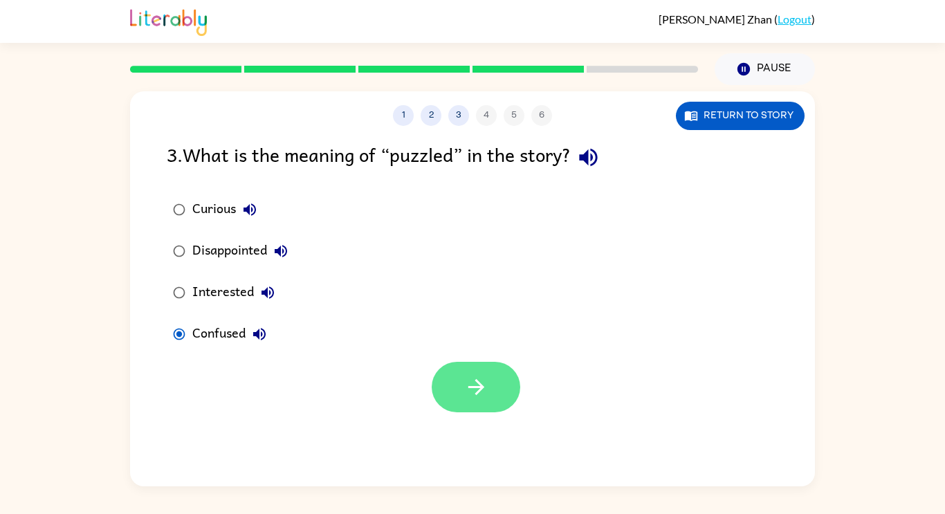
click at [479, 397] on icon "button" at bounding box center [476, 387] width 24 height 24
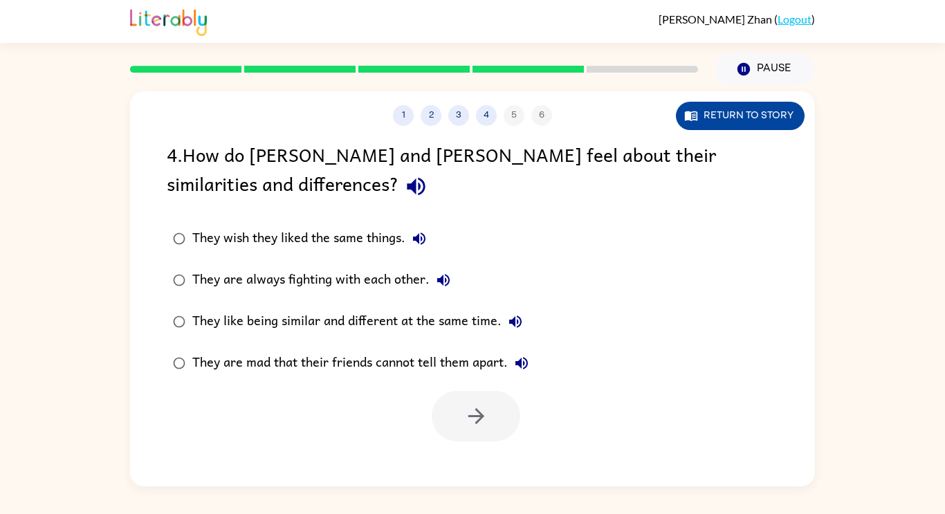
click at [750, 104] on button "Return to story" at bounding box center [740, 116] width 129 height 28
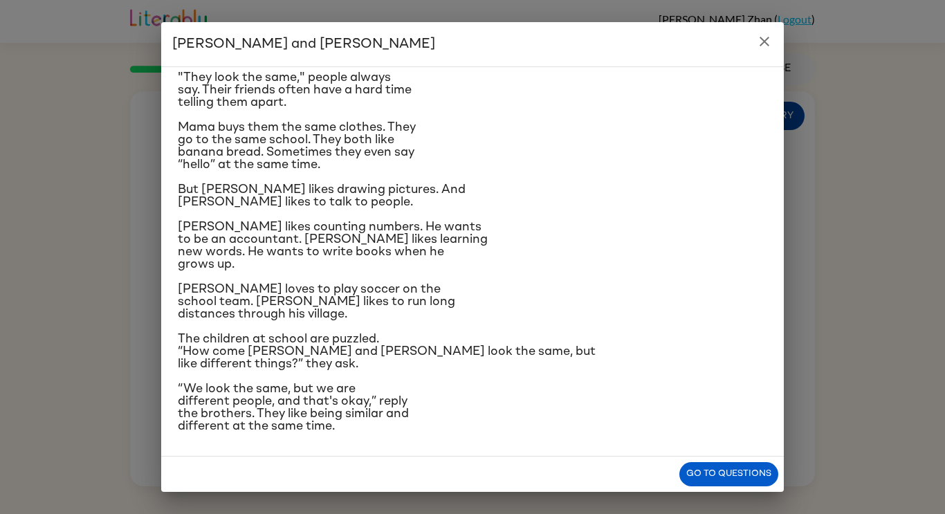
scroll to position [64, 0]
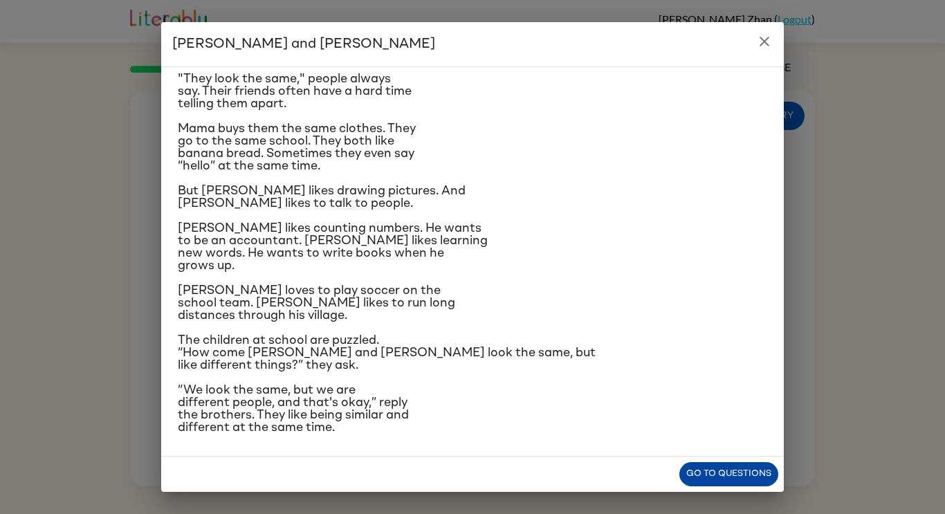
click at [688, 474] on button "Go to questions" at bounding box center [729, 474] width 99 height 24
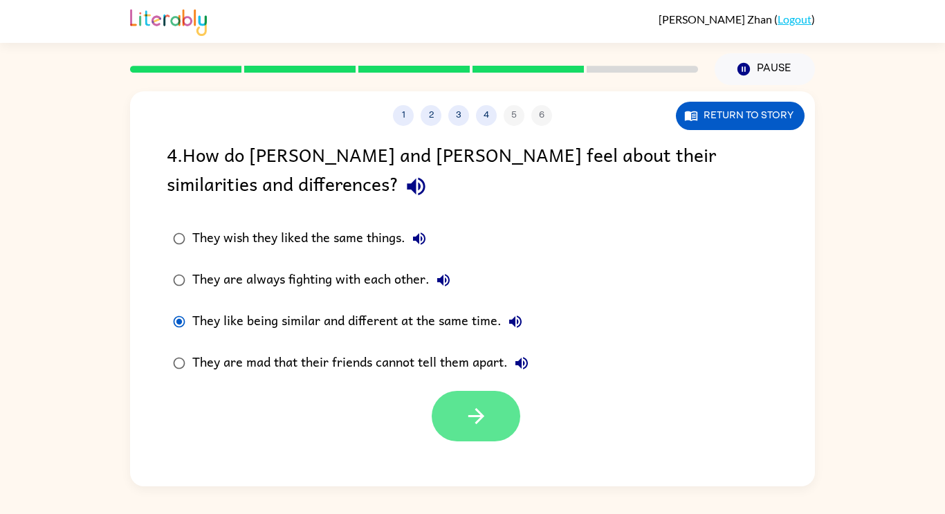
click at [484, 428] on icon "button" at bounding box center [476, 416] width 24 height 24
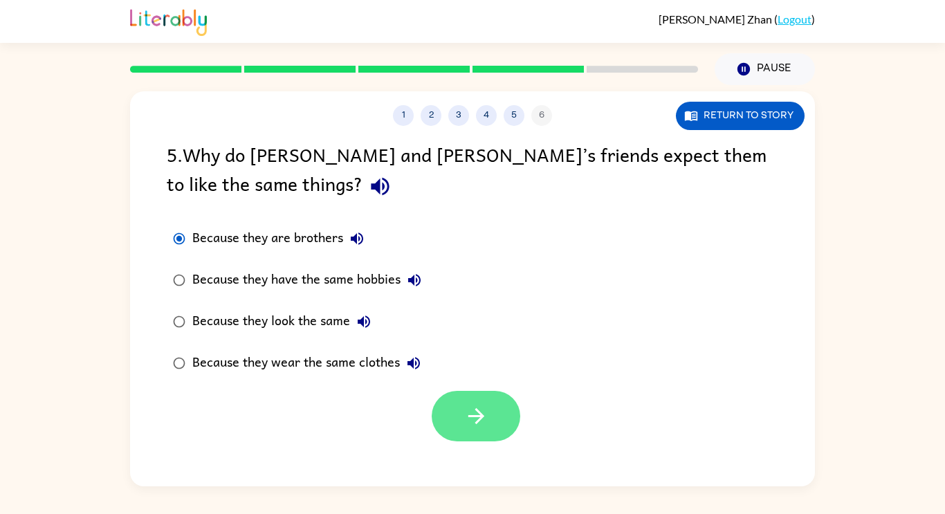
click at [456, 407] on button "button" at bounding box center [476, 416] width 89 height 51
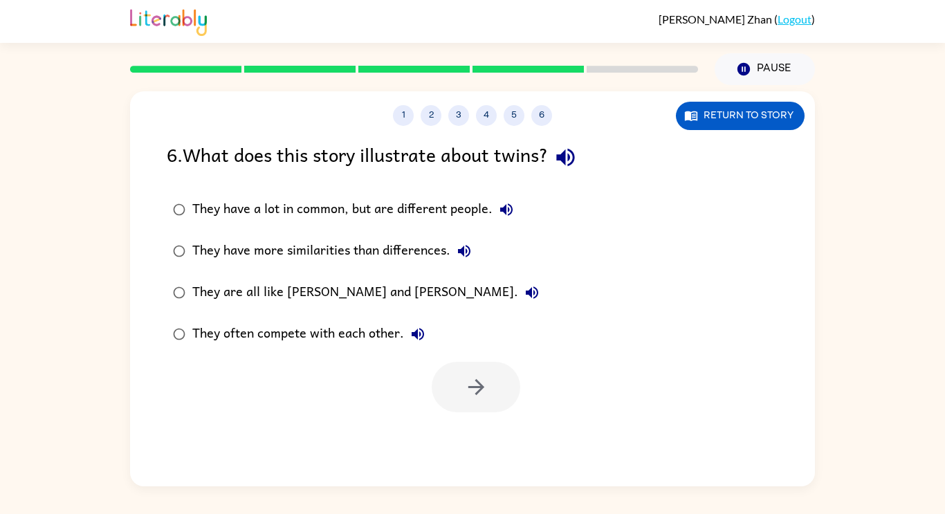
click at [262, 207] on div "They have a lot in common, but are different people." at bounding box center [356, 210] width 328 height 28
click at [514, 410] on div at bounding box center [476, 387] width 89 height 51
click at [498, 404] on button "button" at bounding box center [476, 387] width 89 height 51
